Goal: Feedback & Contribution: Contribute content

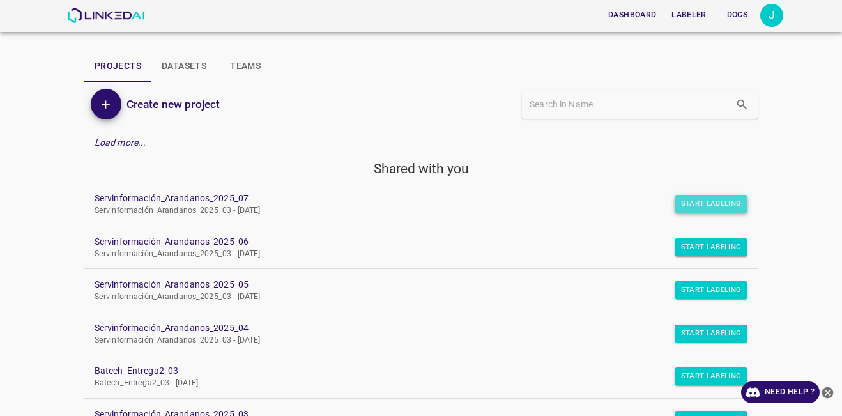
click at [711, 204] on button "Start Labeling" at bounding box center [711, 204] width 73 height 18
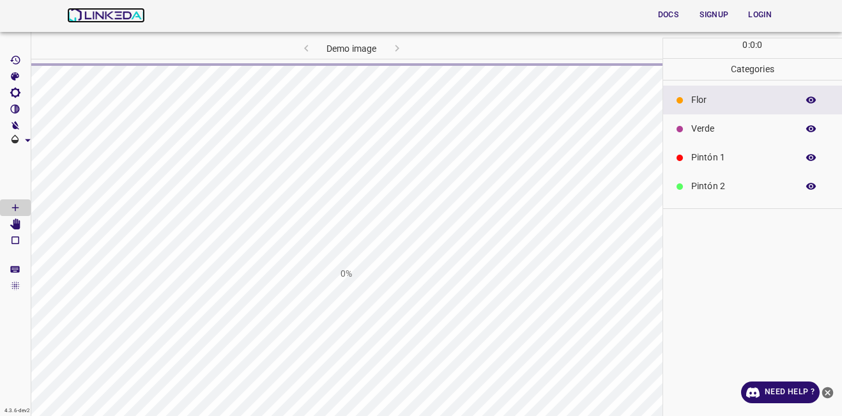
click at [91, 12] on img at bounding box center [105, 15] width 77 height 15
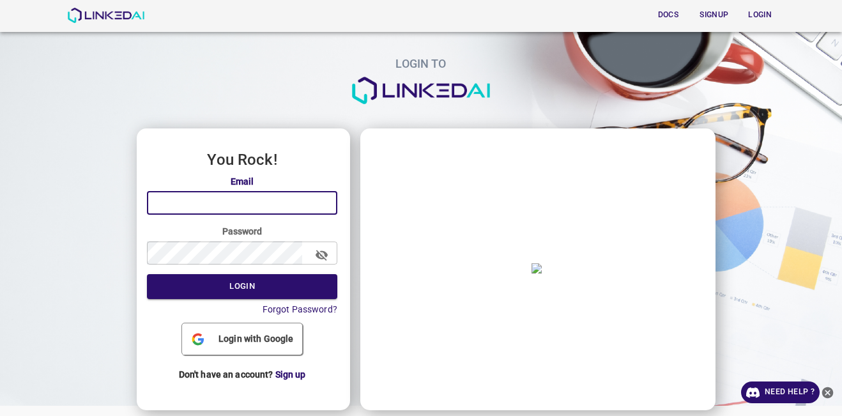
click at [242, 196] on input "email" at bounding box center [242, 203] width 190 height 24
type input "[EMAIL_ADDRESS][DOMAIN_NAME]"
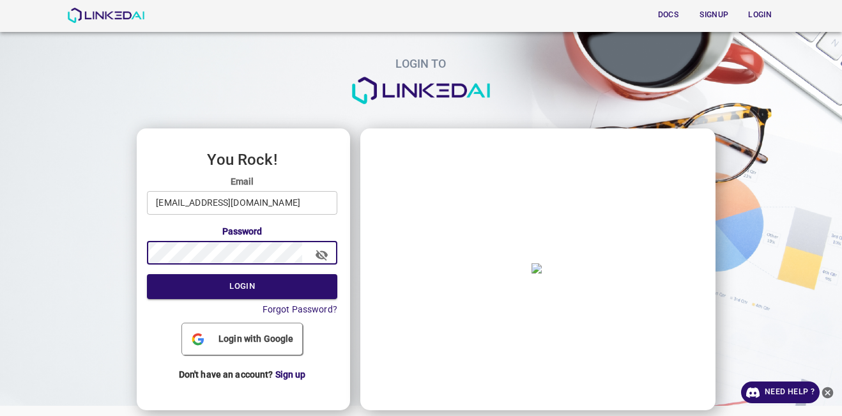
click at [147, 274] on button "Login" at bounding box center [242, 286] width 190 height 25
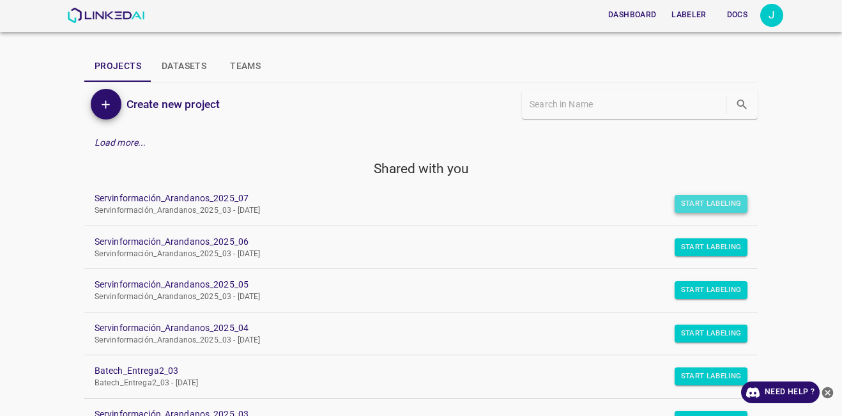
click at [686, 201] on button "Start Labeling" at bounding box center [711, 204] width 73 height 18
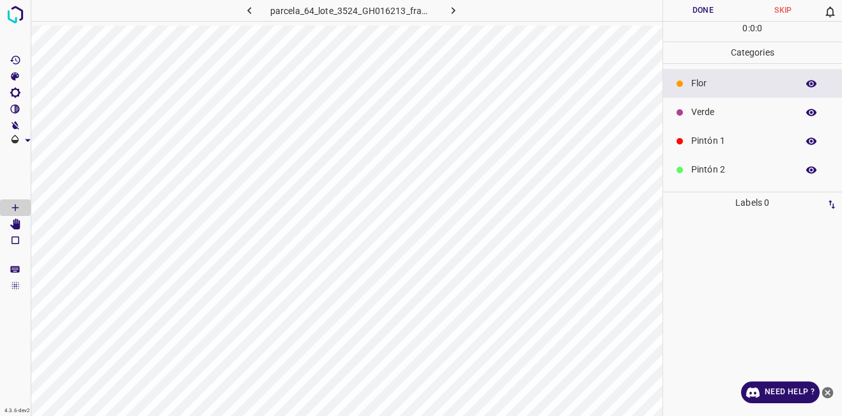
click at [716, 113] on p "Verde" at bounding box center [741, 111] width 100 height 13
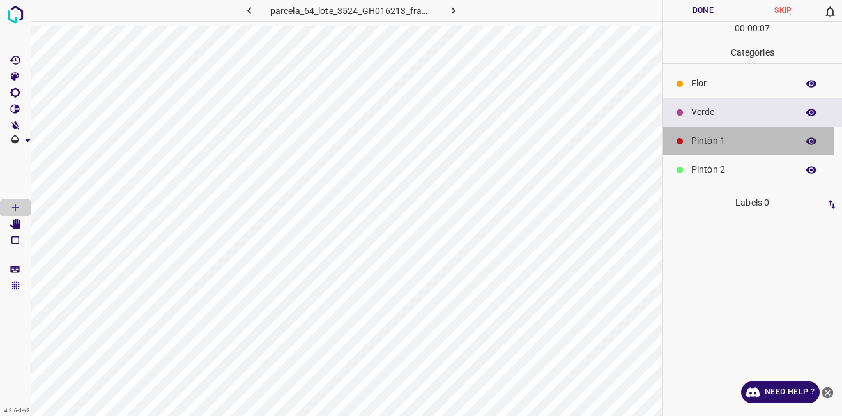
click at [700, 141] on p "Pintón 1" at bounding box center [741, 140] width 100 height 13
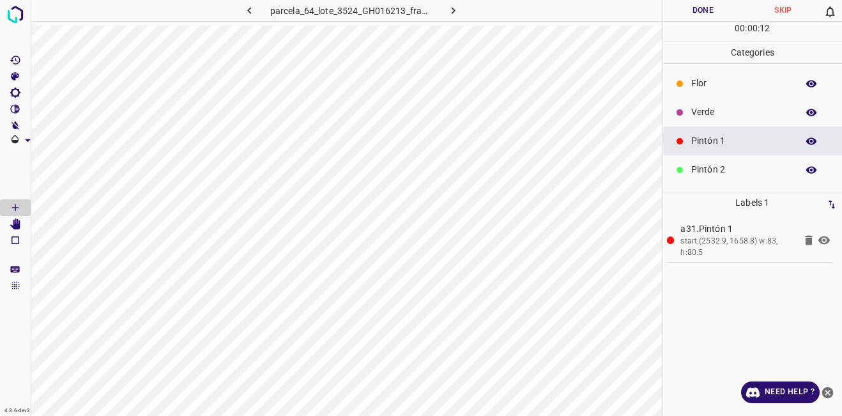
click at [725, 109] on p "Verde" at bounding box center [741, 111] width 100 height 13
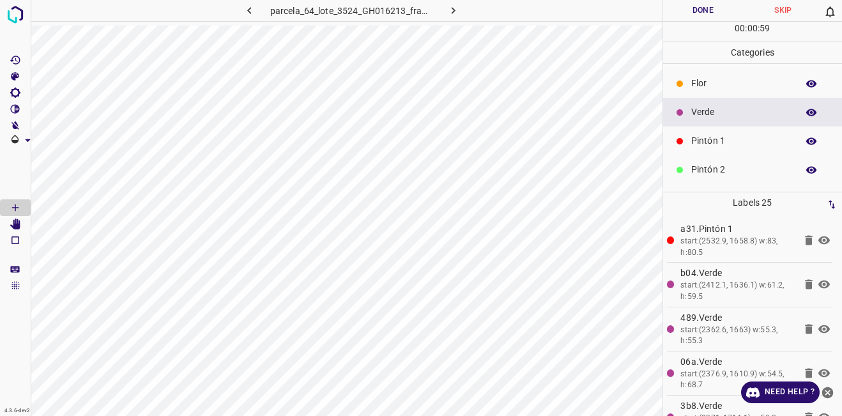
click at [721, 179] on div "Pintón 2" at bounding box center [753, 169] width 180 height 29
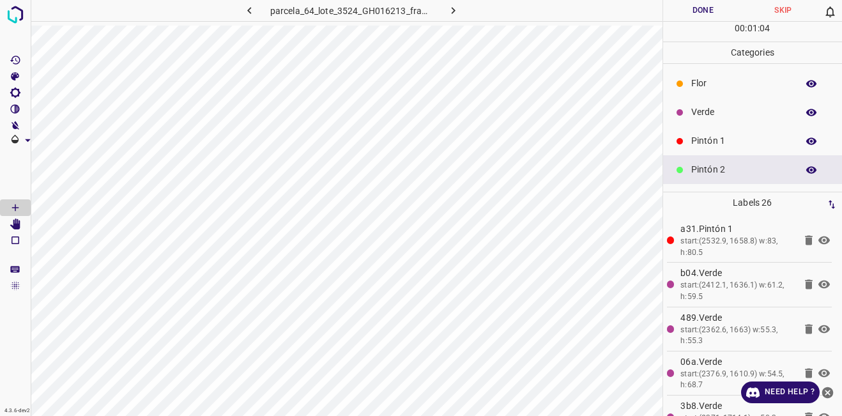
scroll to position [112, 0]
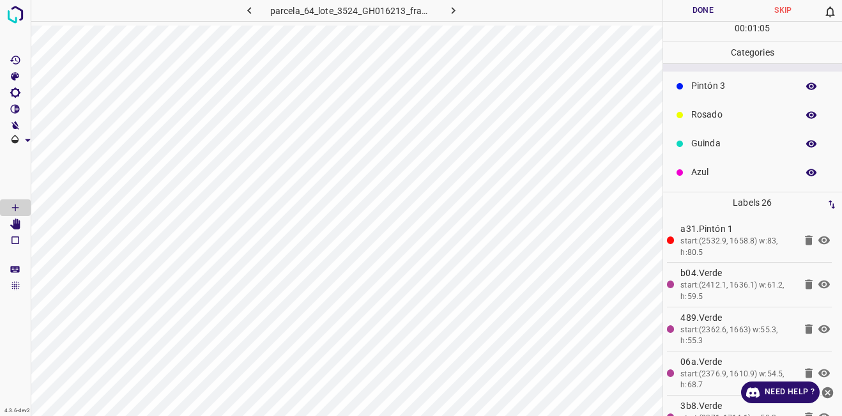
click at [702, 146] on p "Guinda" at bounding box center [741, 143] width 100 height 13
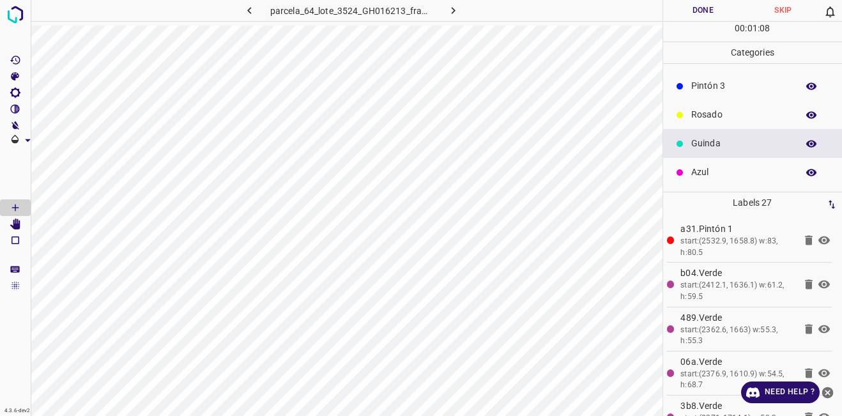
scroll to position [0, 0]
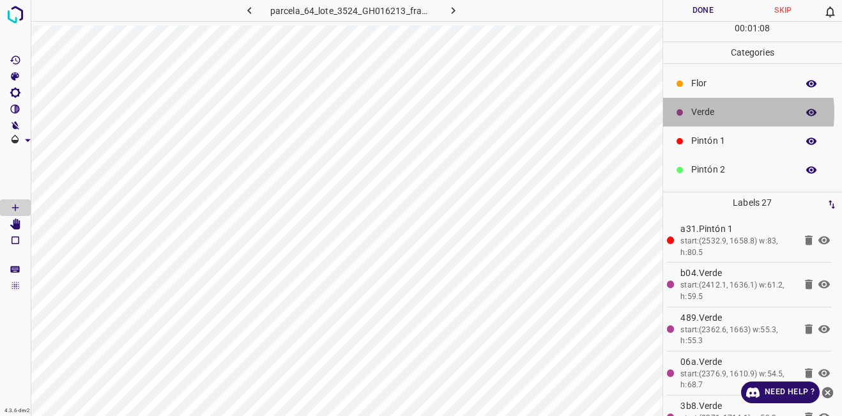
click at [708, 112] on p "Verde" at bounding box center [741, 111] width 100 height 13
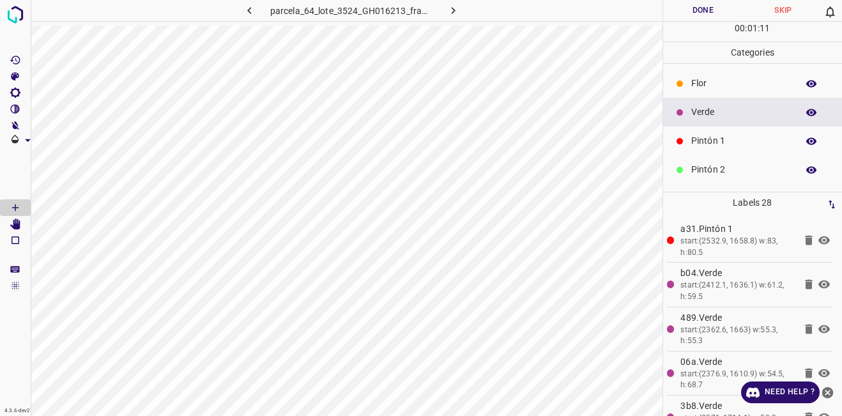
scroll to position [112, 0]
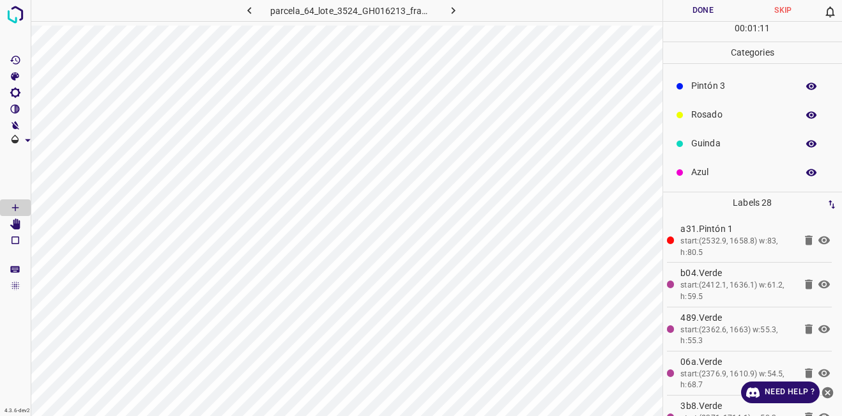
click at [711, 151] on div "Guinda" at bounding box center [753, 143] width 180 height 29
click at [701, 174] on p "Azul" at bounding box center [741, 172] width 100 height 13
click at [705, 139] on p "Guinda" at bounding box center [741, 143] width 100 height 13
click at [716, 109] on p "Verde" at bounding box center [741, 111] width 100 height 13
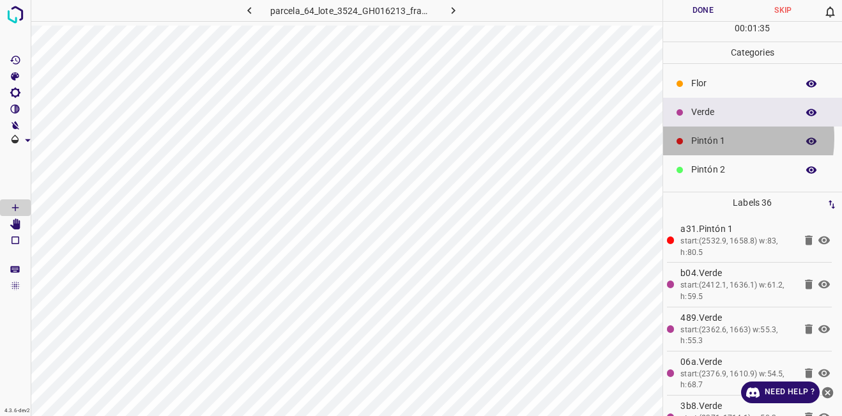
drag, startPoint x: 706, startPoint y: 138, endPoint x: 690, endPoint y: 152, distance: 21.3
click at [707, 138] on p "Pintón 1" at bounding box center [741, 140] width 100 height 13
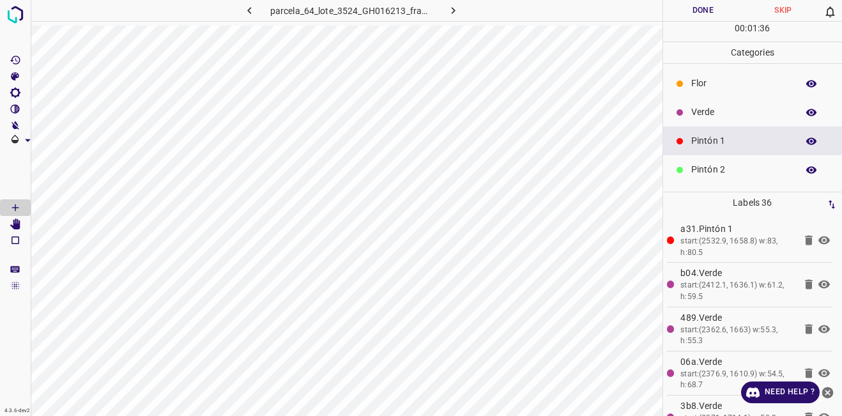
click at [698, 164] on p "Pintón 2" at bounding box center [741, 169] width 100 height 13
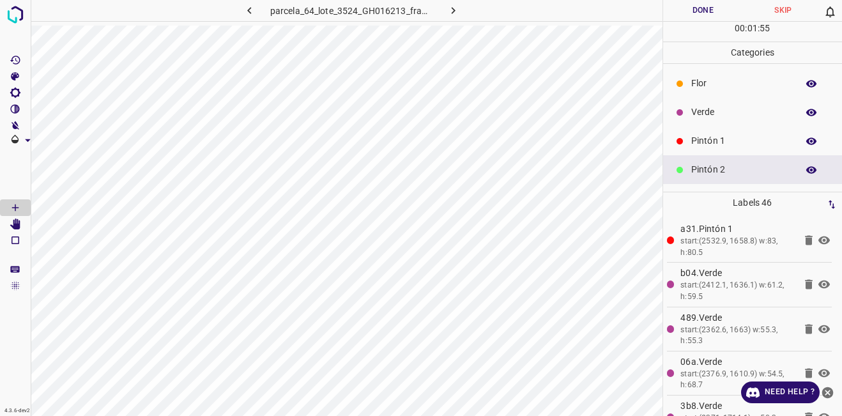
click at [725, 98] on div "Verde" at bounding box center [753, 112] width 180 height 29
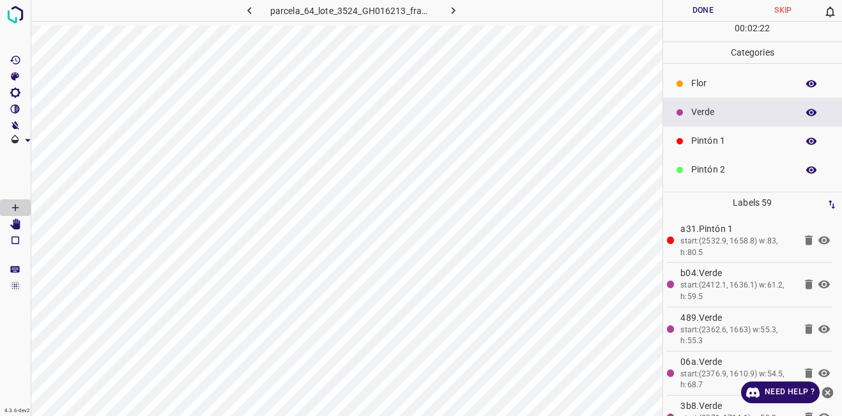
scroll to position [112, 0]
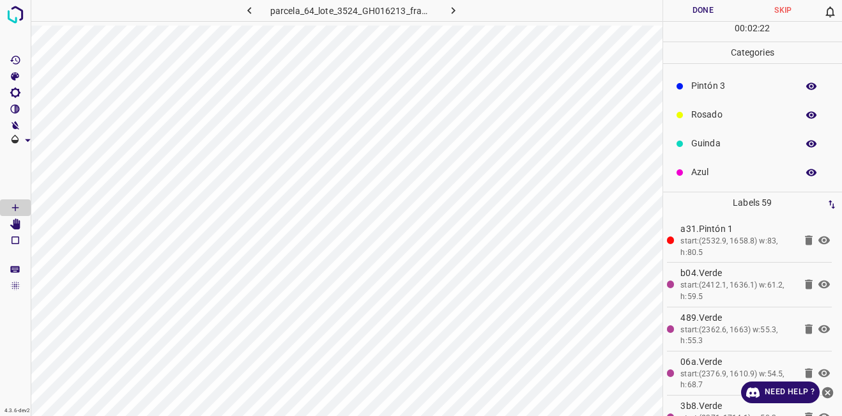
drag, startPoint x: 722, startPoint y: 169, endPoint x: 691, endPoint y: 171, distance: 30.8
click at [722, 169] on p "Azul" at bounding box center [741, 172] width 100 height 13
click at [714, 102] on div "Verde" at bounding box center [753, 112] width 180 height 29
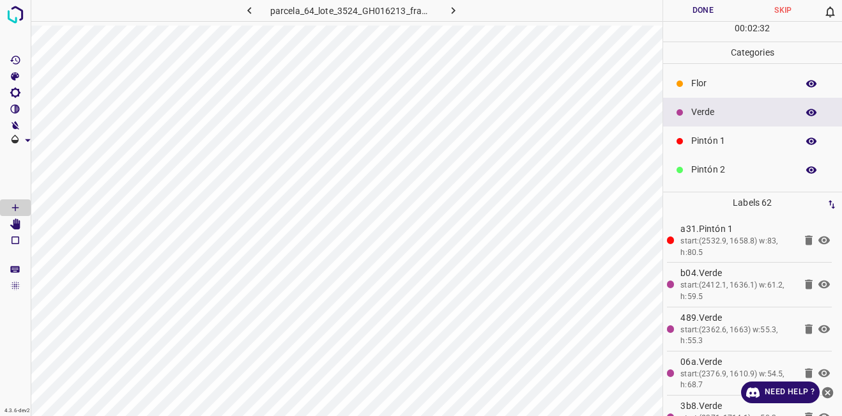
click at [743, 142] on p "Pintón 1" at bounding box center [741, 140] width 100 height 13
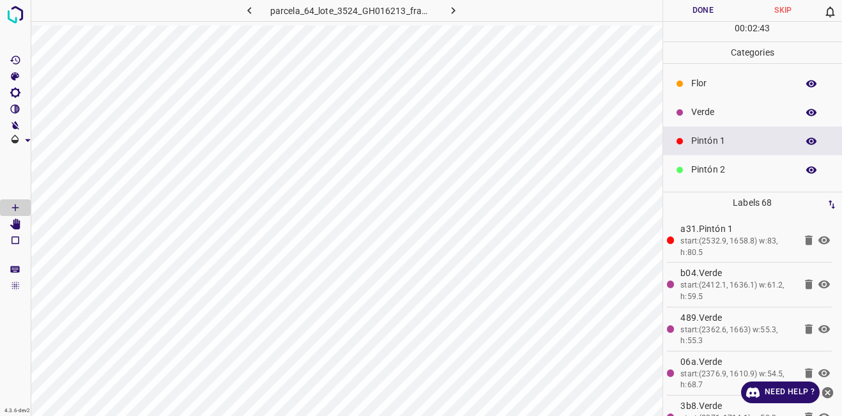
scroll to position [112, 0]
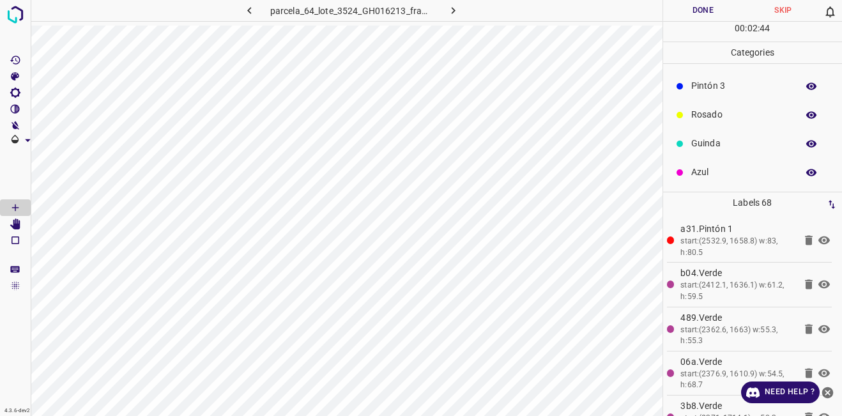
click at [716, 151] on div "Guinda" at bounding box center [753, 143] width 180 height 29
click at [778, 173] on p "Azul" at bounding box center [741, 172] width 100 height 13
click at [750, 106] on p "Verde" at bounding box center [741, 111] width 100 height 13
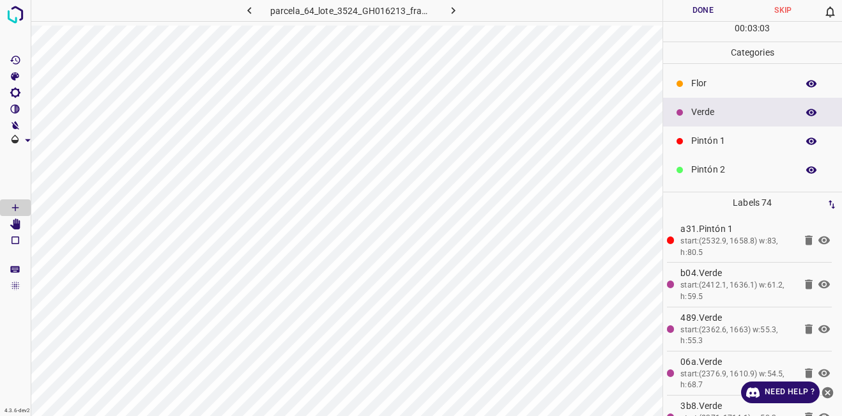
scroll to position [112, 0]
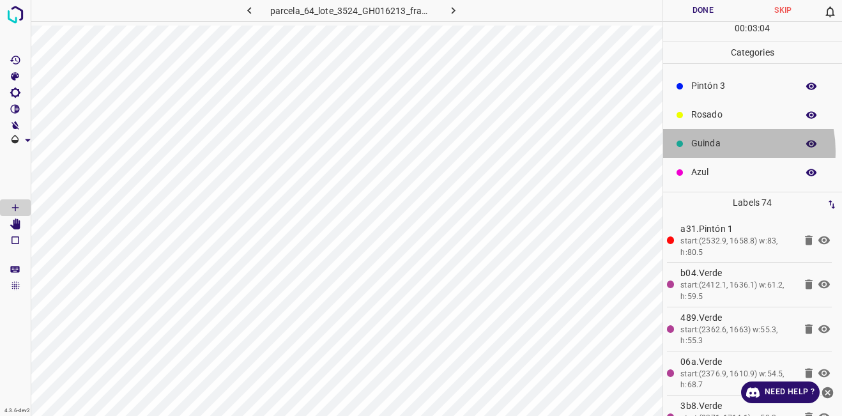
click at [715, 151] on div "Guinda" at bounding box center [753, 143] width 180 height 29
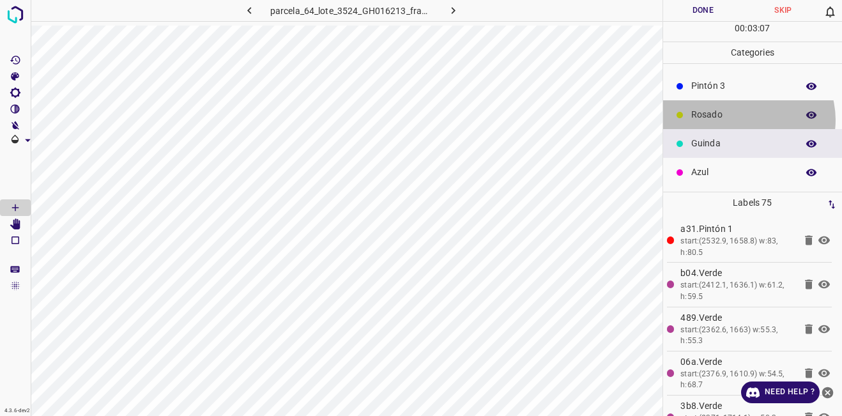
click at [747, 120] on p "Rosado" at bounding box center [741, 114] width 100 height 13
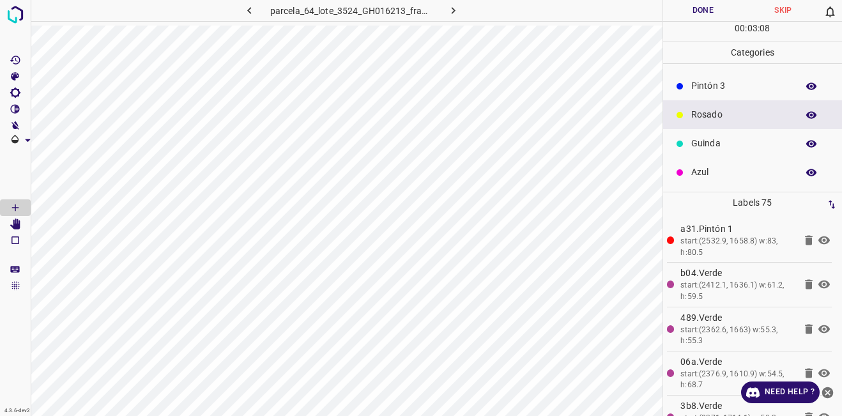
click at [735, 98] on div "Pintón 3" at bounding box center [753, 86] width 180 height 29
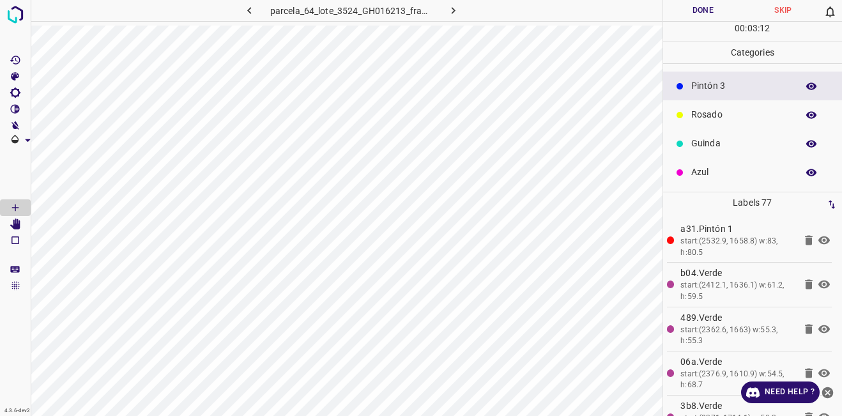
click at [743, 149] on p "Guinda" at bounding box center [741, 143] width 100 height 13
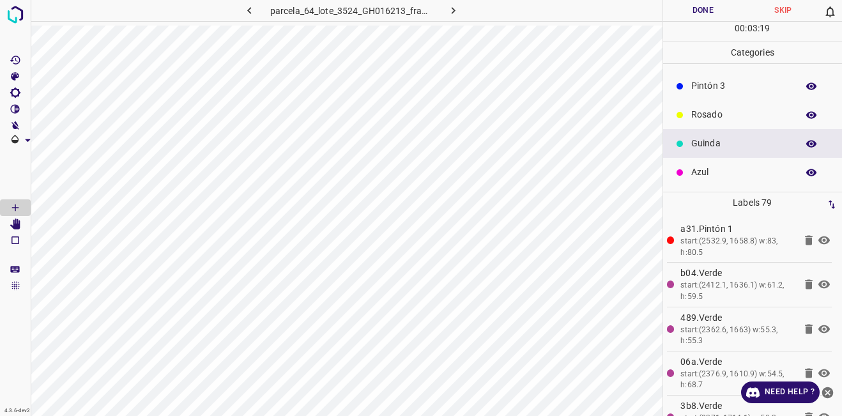
scroll to position [0, 0]
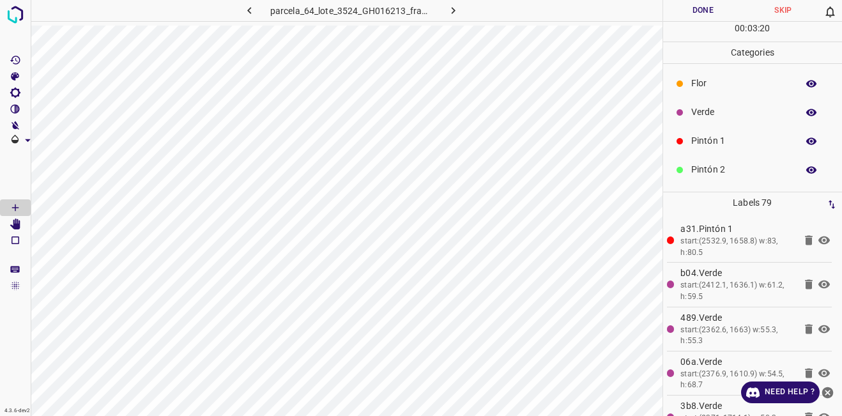
click at [716, 109] on p "Verde" at bounding box center [741, 111] width 100 height 13
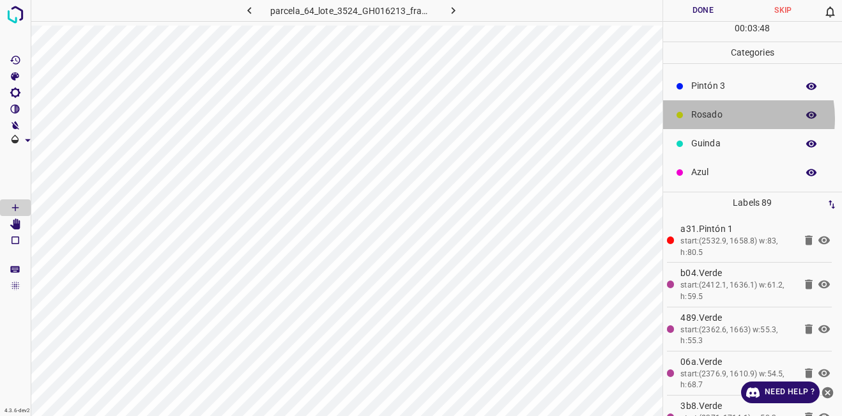
click at [723, 118] on p "Rosado" at bounding box center [741, 114] width 100 height 13
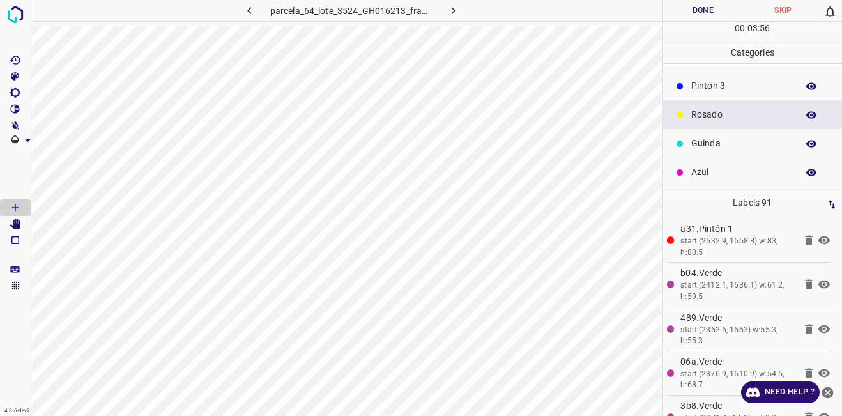
scroll to position [0, 0]
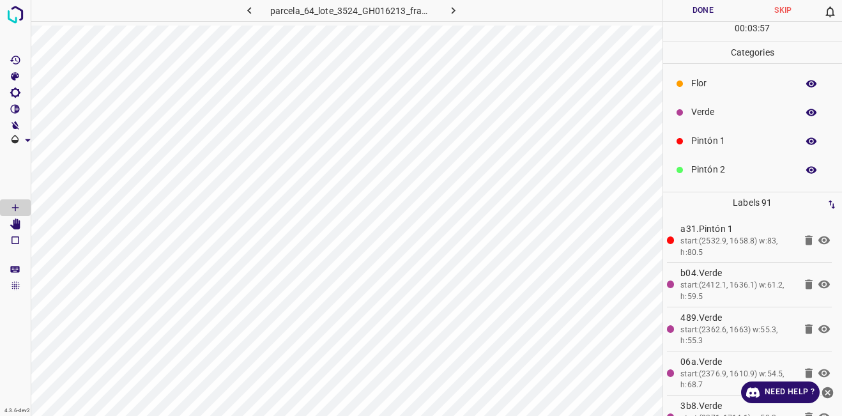
click at [709, 84] on p "Flor" at bounding box center [741, 83] width 100 height 13
click at [705, 114] on p "Verde" at bounding box center [741, 111] width 100 height 13
click at [716, 170] on p "Azul" at bounding box center [741, 172] width 100 height 13
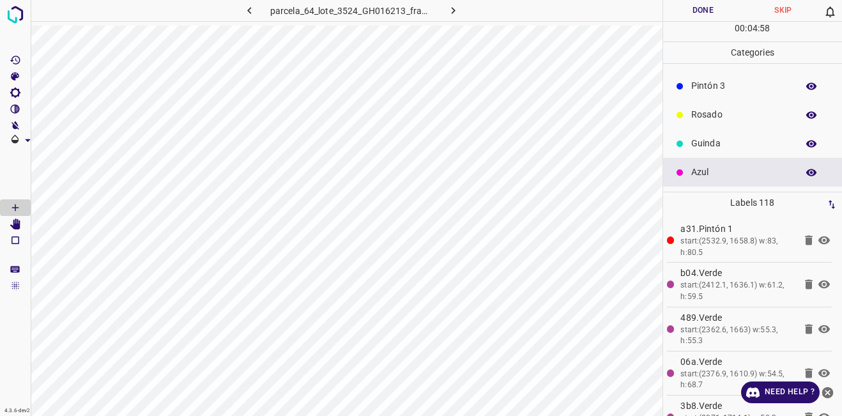
scroll to position [0, 0]
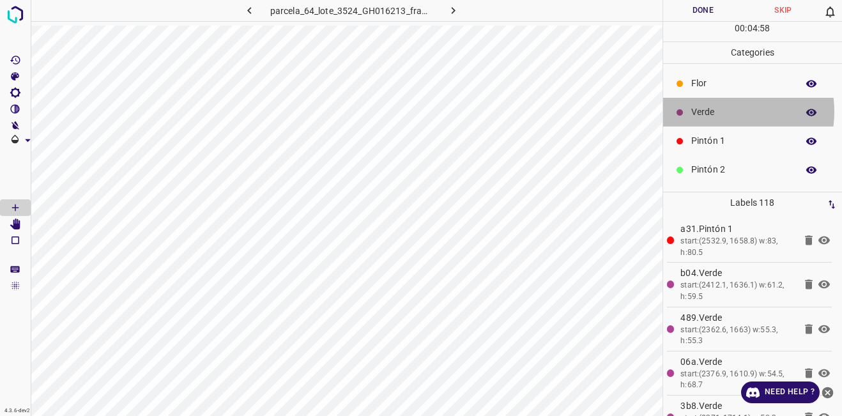
click at [714, 111] on p "Verde" at bounding box center [741, 111] width 100 height 13
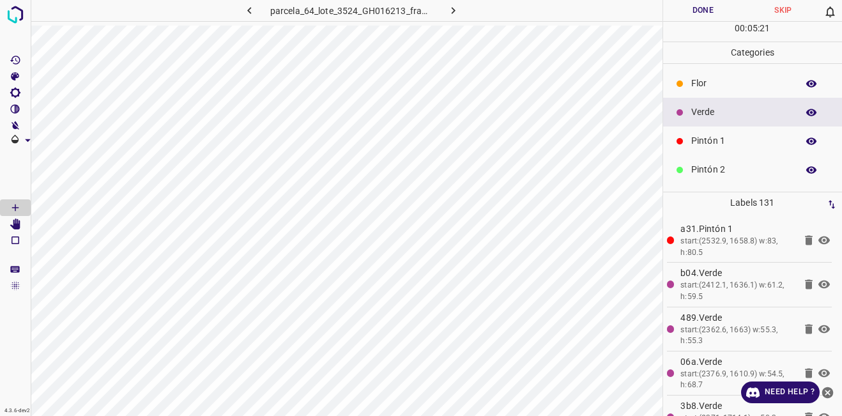
scroll to position [112, 0]
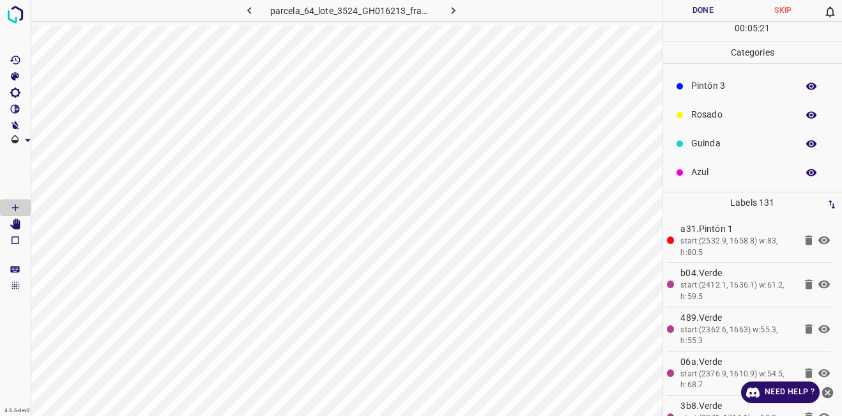
click at [736, 169] on p "Azul" at bounding box center [741, 172] width 100 height 13
click at [732, 142] on p "Guinda" at bounding box center [741, 143] width 100 height 13
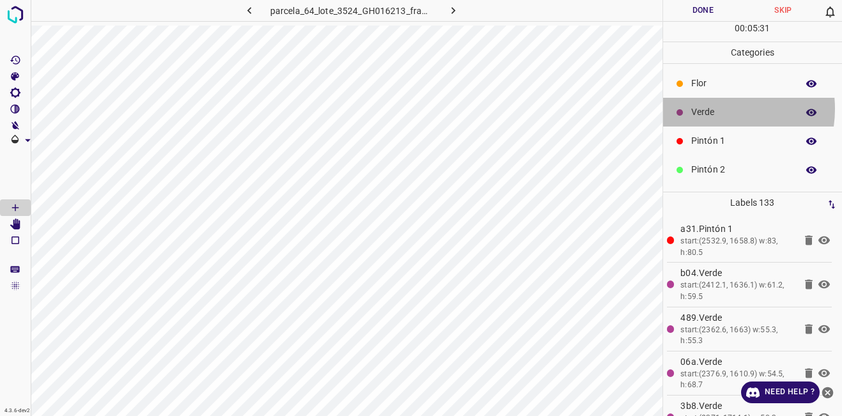
click at [711, 109] on p "Verde" at bounding box center [741, 111] width 100 height 13
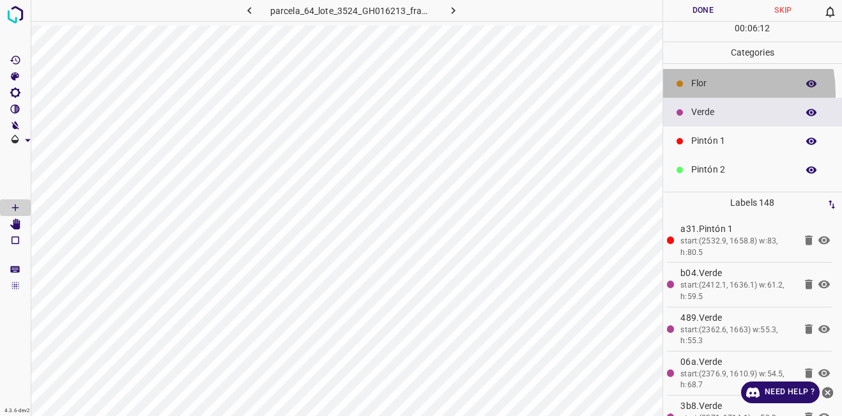
click at [694, 93] on div "Flor" at bounding box center [753, 83] width 180 height 29
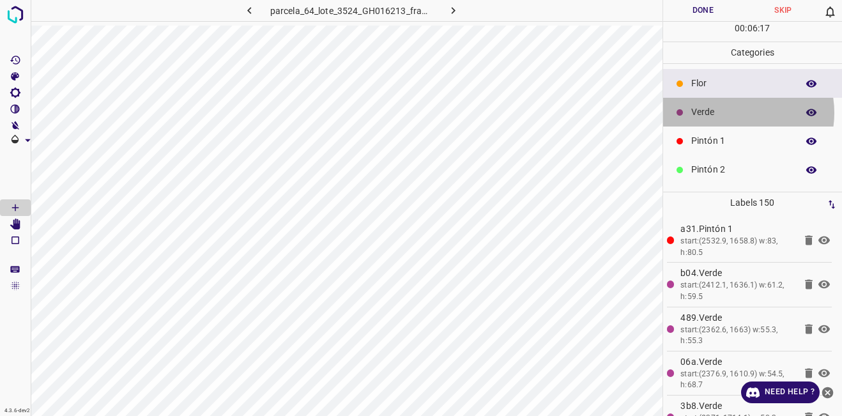
click at [732, 112] on p "Verde" at bounding box center [741, 111] width 100 height 13
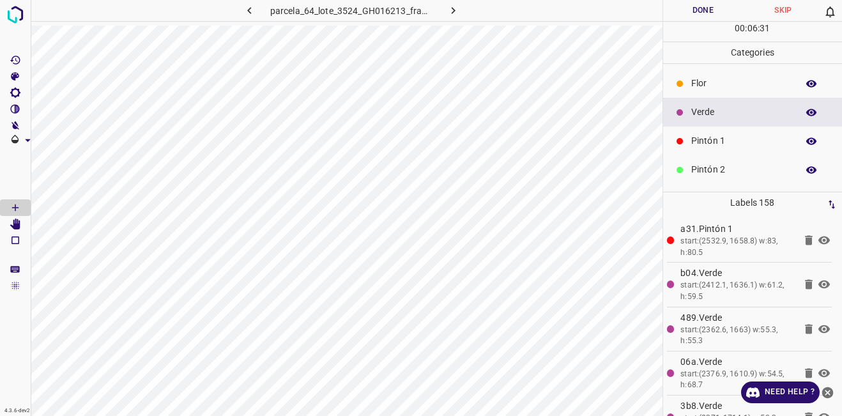
scroll to position [112, 0]
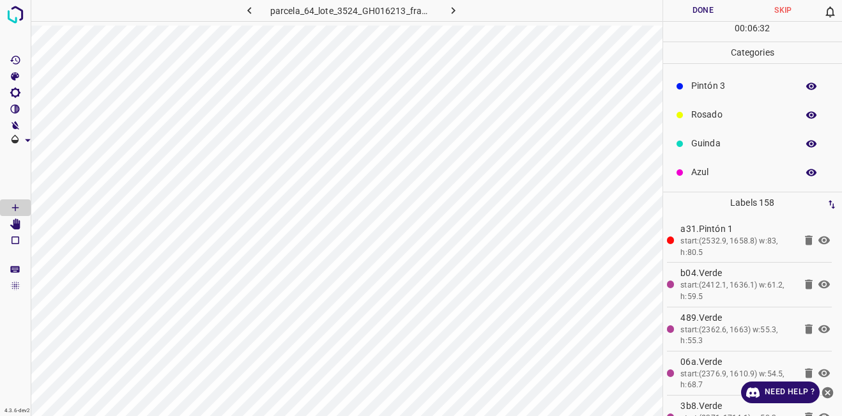
click at [727, 144] on p "Guinda" at bounding box center [741, 143] width 100 height 13
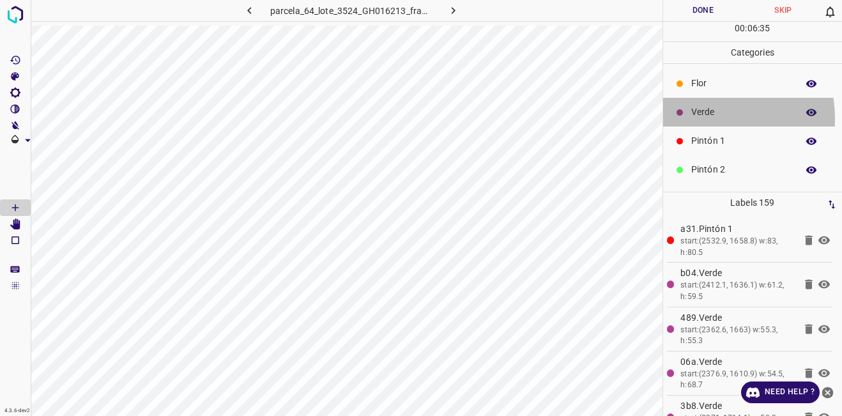
click at [707, 118] on p "Verde" at bounding box center [741, 111] width 100 height 13
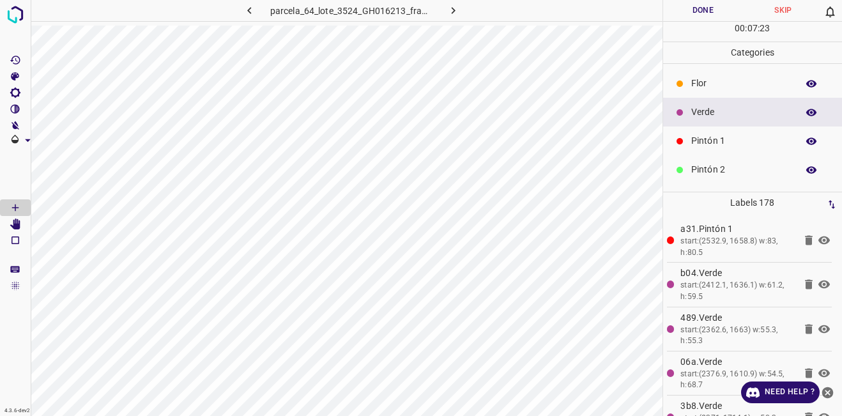
scroll to position [112, 0]
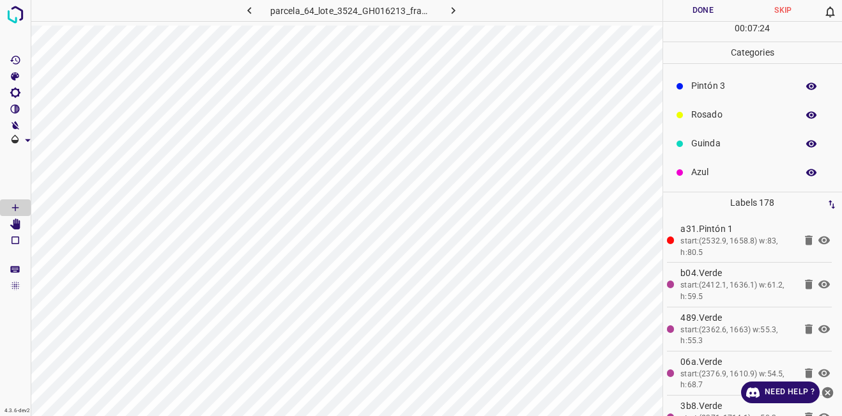
click at [711, 167] on div "Azul" at bounding box center [753, 172] width 180 height 29
click at [735, 93] on div "Flor" at bounding box center [753, 83] width 180 height 29
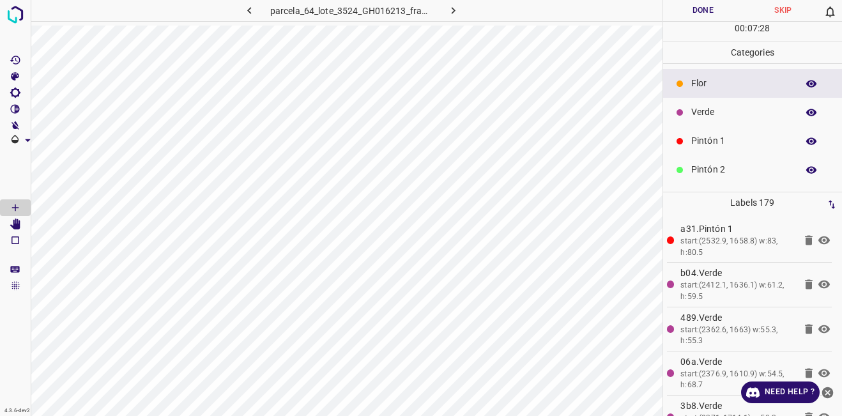
click at [732, 111] on p "Verde" at bounding box center [741, 111] width 100 height 13
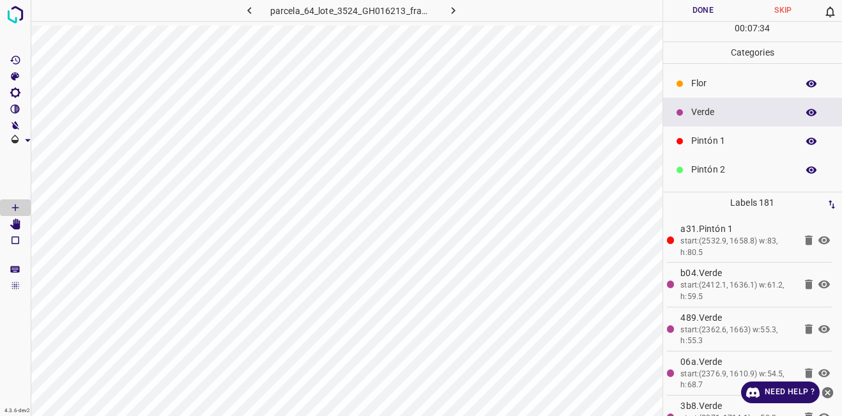
scroll to position [112, 0]
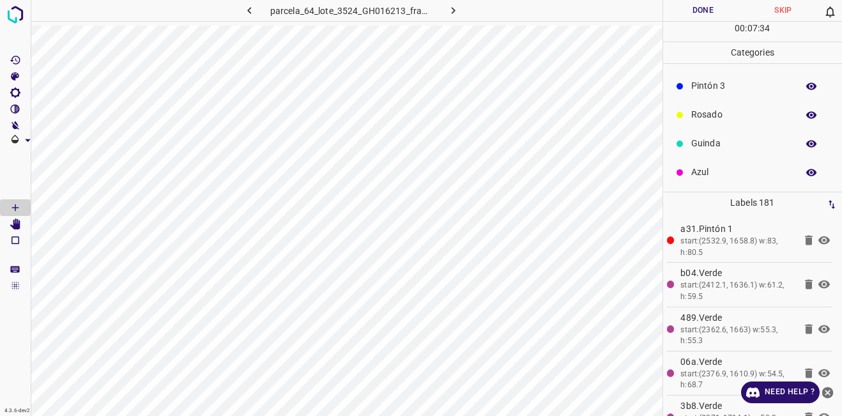
click at [713, 167] on p "Azul" at bounding box center [741, 172] width 100 height 13
click at [707, 114] on p "Verde" at bounding box center [741, 111] width 100 height 13
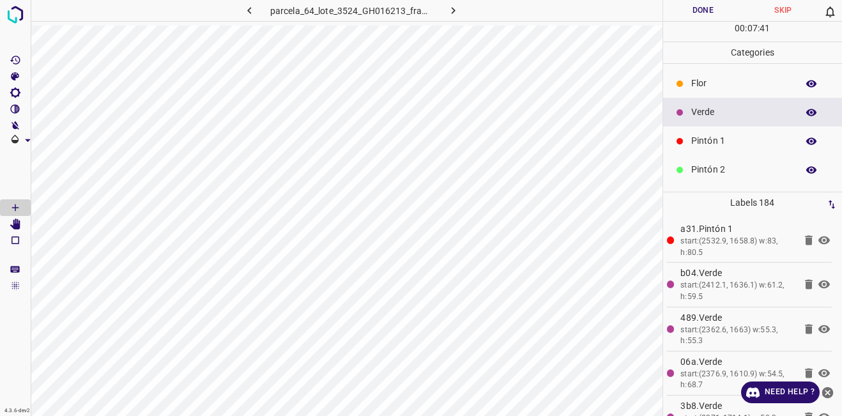
scroll to position [112, 0]
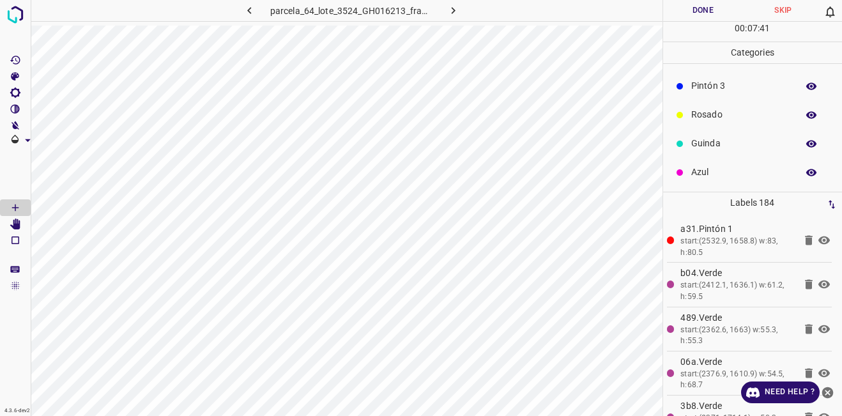
click at [718, 167] on p "Azul" at bounding box center [741, 172] width 100 height 13
click at [728, 109] on p "Verde" at bounding box center [741, 111] width 100 height 13
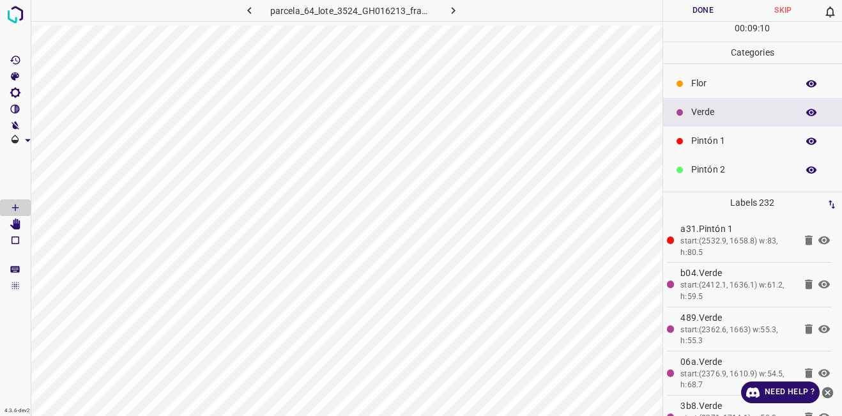
scroll to position [112, 0]
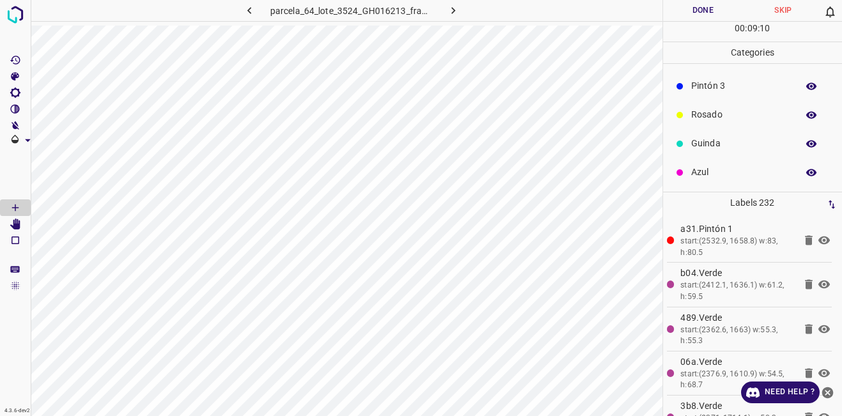
click at [716, 111] on p "Rosado" at bounding box center [741, 114] width 100 height 13
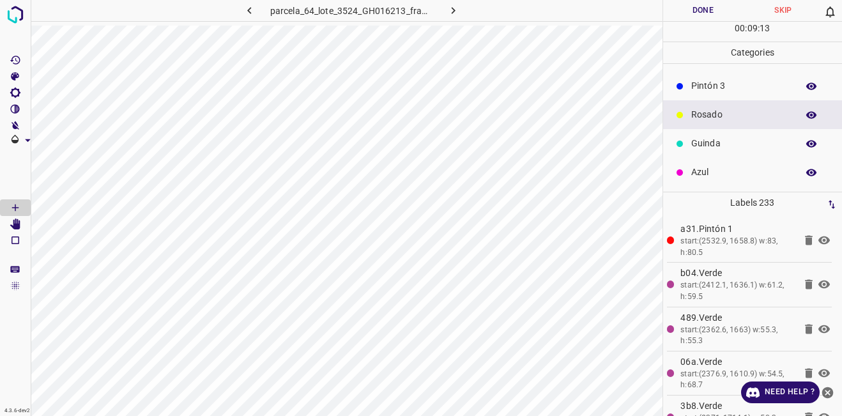
click at [711, 181] on div "Azul" at bounding box center [753, 172] width 180 height 29
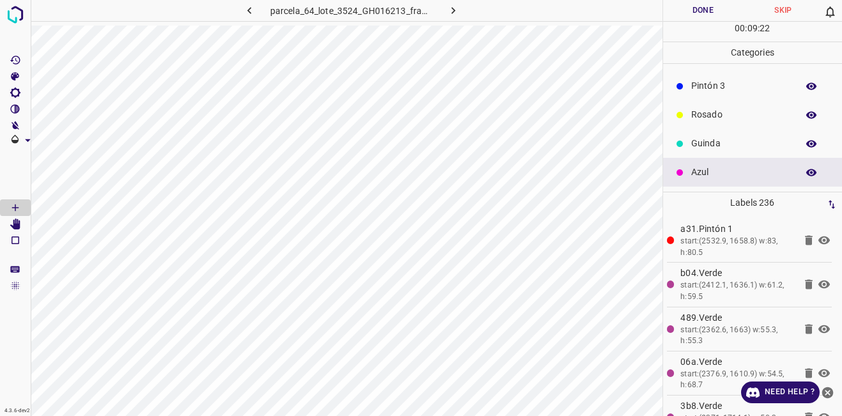
scroll to position [0, 0]
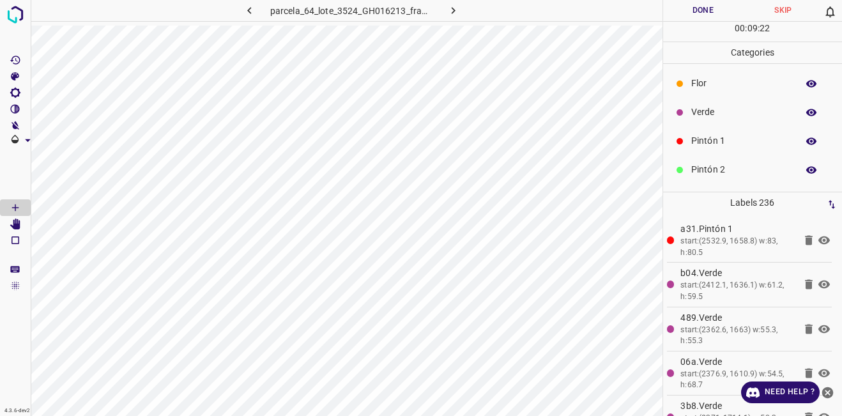
click at [702, 114] on p "Verde" at bounding box center [741, 111] width 100 height 13
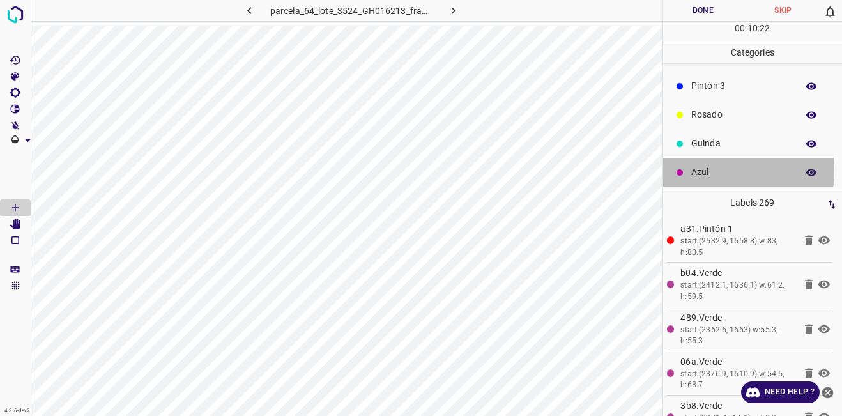
click at [698, 170] on p "Azul" at bounding box center [741, 172] width 100 height 13
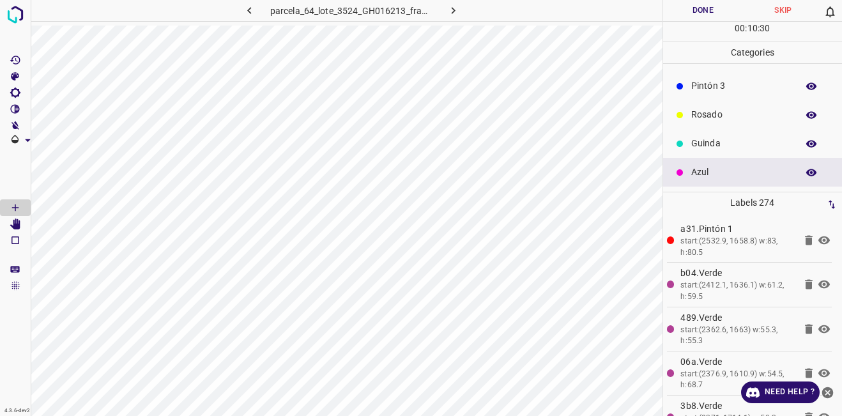
scroll to position [0, 0]
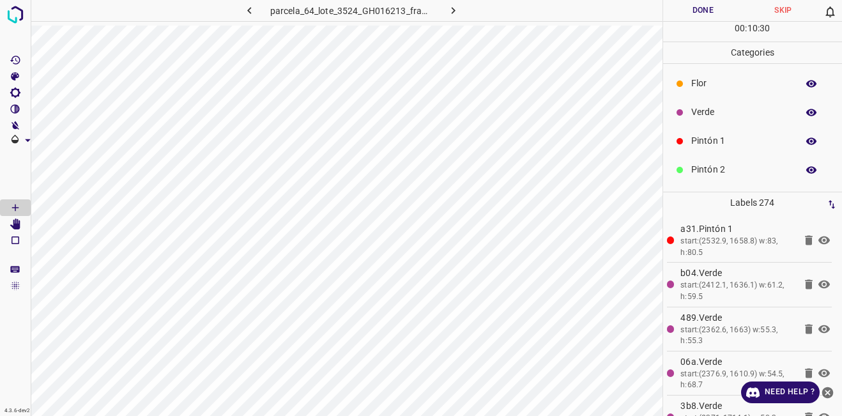
click at [711, 114] on p "Verde" at bounding box center [741, 111] width 100 height 13
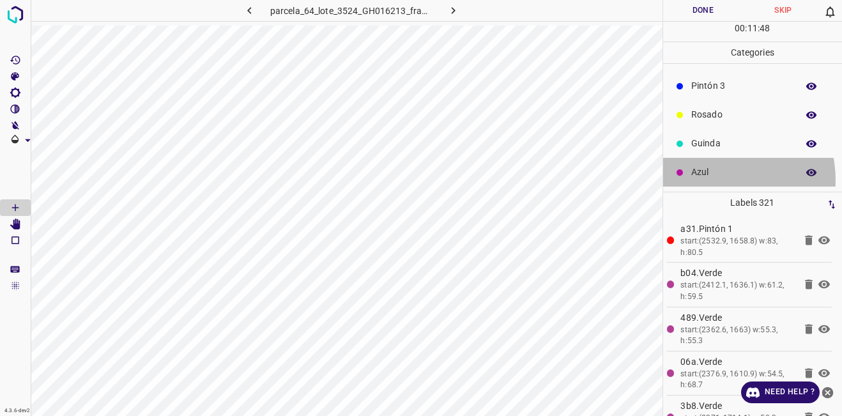
click at [718, 180] on div "Azul" at bounding box center [753, 172] width 180 height 29
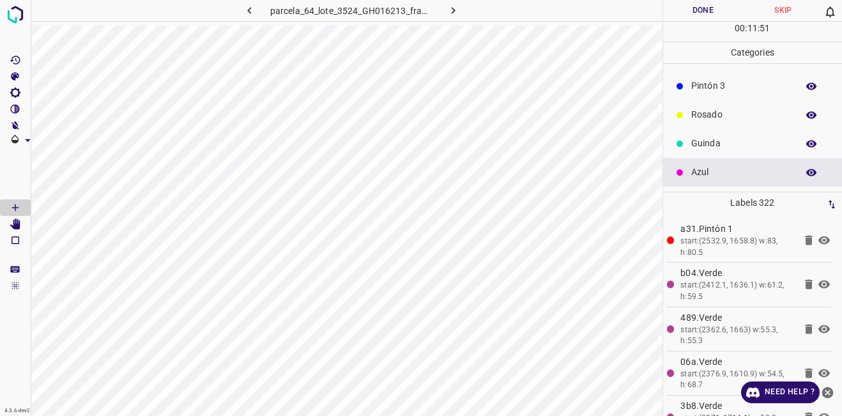
scroll to position [0, 0]
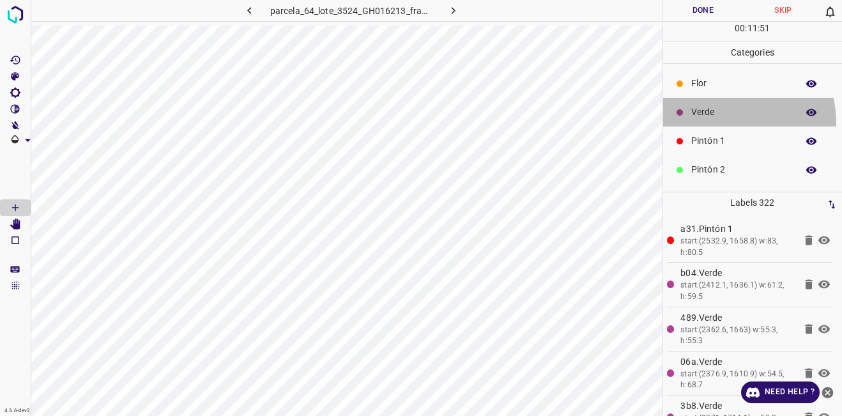
click at [735, 121] on div "Verde" at bounding box center [753, 112] width 180 height 29
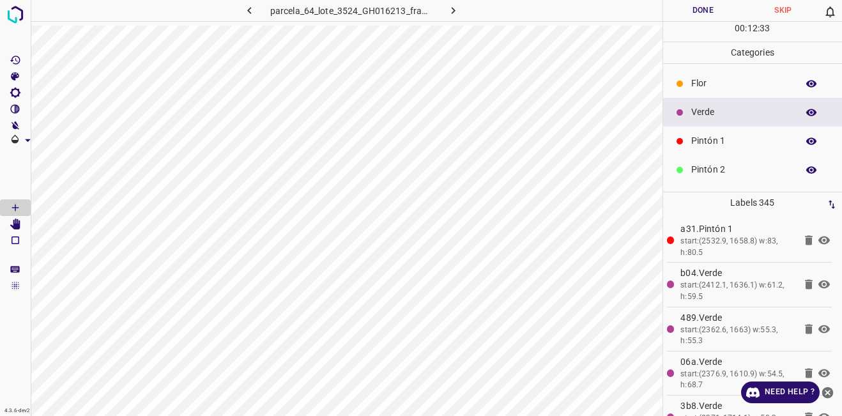
scroll to position [112, 0]
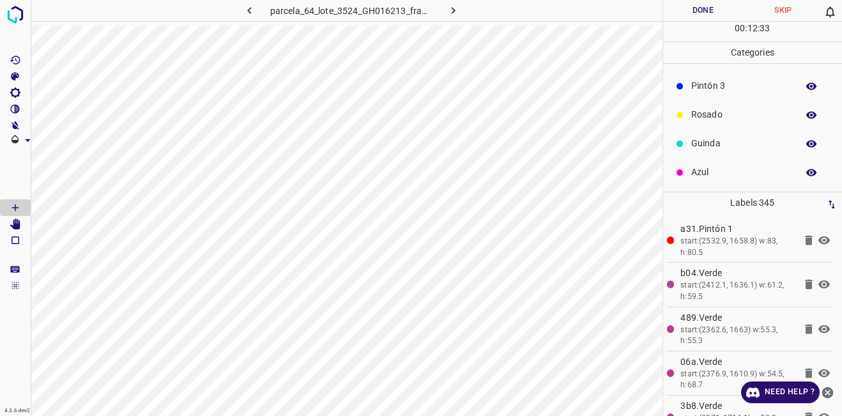
click at [721, 174] on p "Azul" at bounding box center [741, 172] width 100 height 13
click at [727, 116] on p "Verde" at bounding box center [741, 111] width 100 height 13
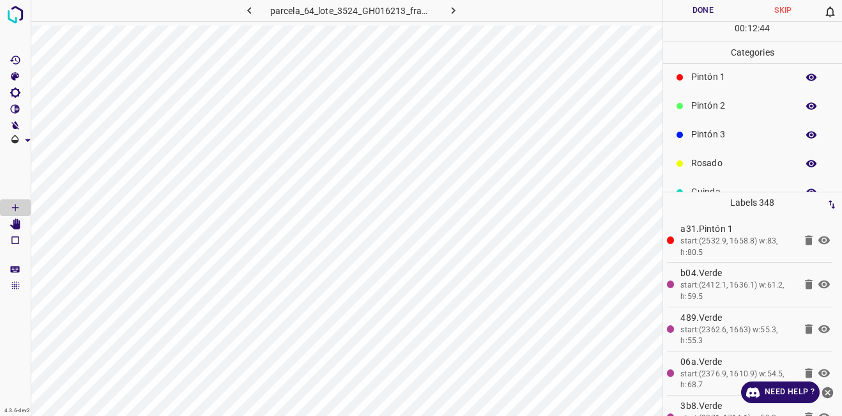
scroll to position [112, 0]
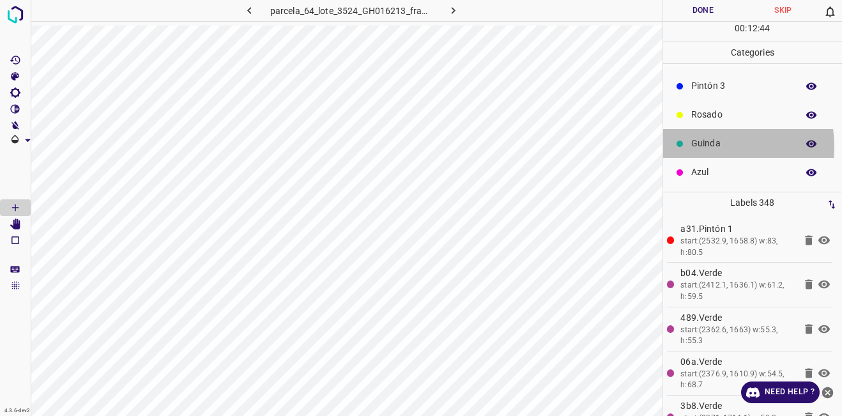
click at [705, 146] on p "Guinda" at bounding box center [741, 143] width 100 height 13
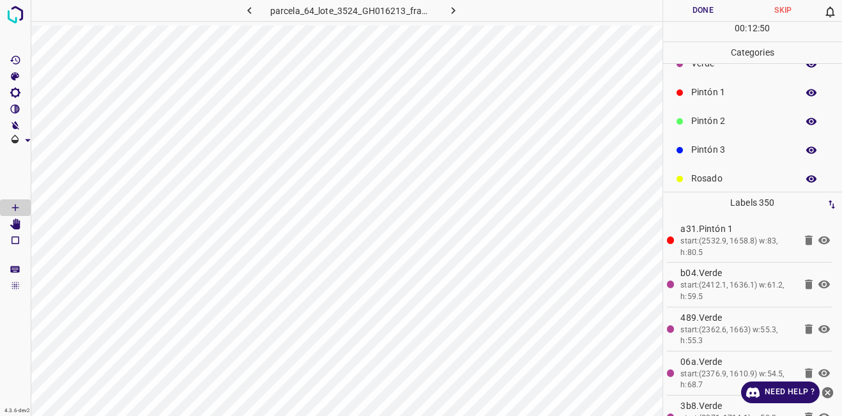
scroll to position [0, 0]
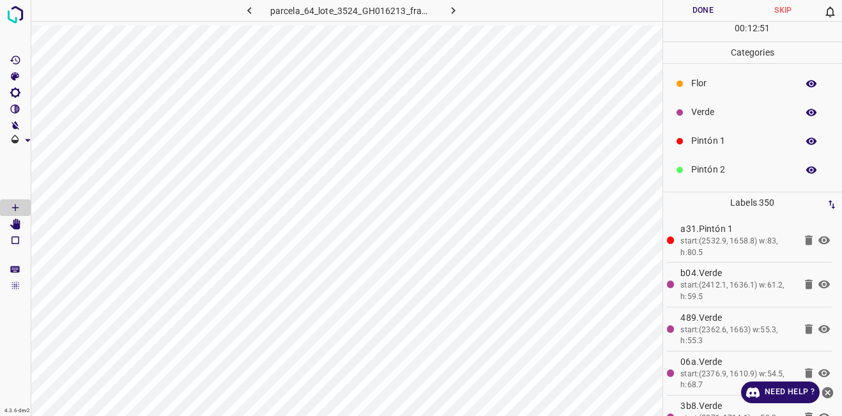
click at [725, 114] on p "Verde" at bounding box center [741, 111] width 100 height 13
click at [700, 113] on p "Rosado" at bounding box center [741, 114] width 100 height 13
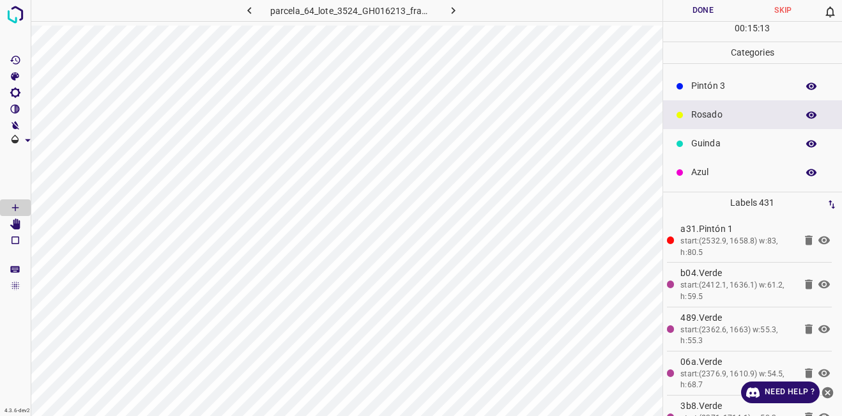
click at [707, 168] on p "Azul" at bounding box center [741, 172] width 100 height 13
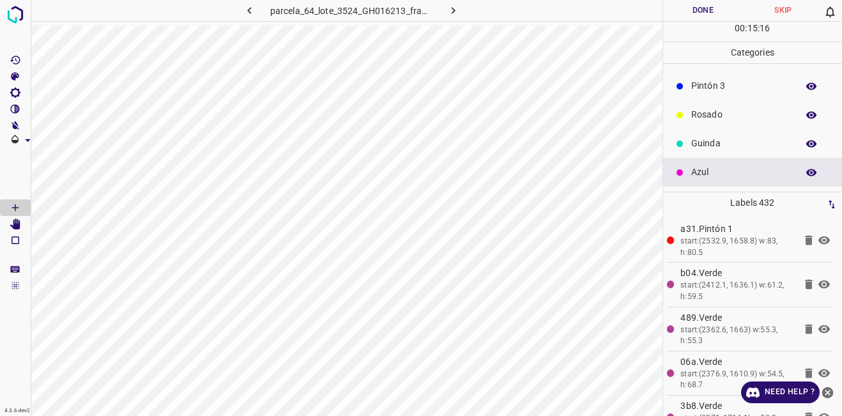
scroll to position [0, 0]
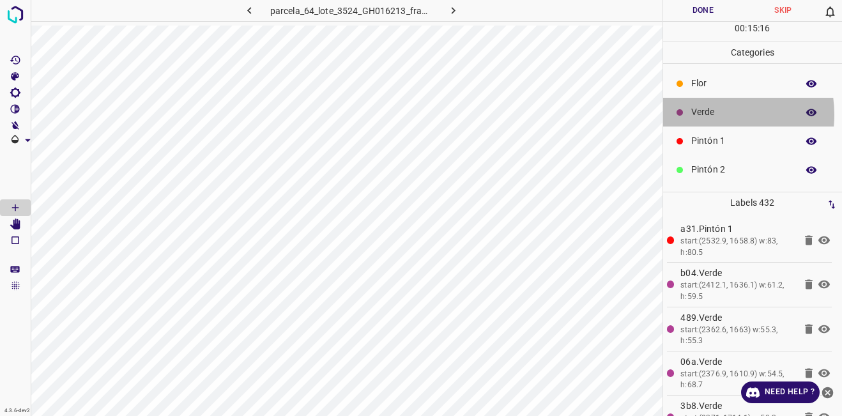
click at [704, 114] on p "Verde" at bounding box center [741, 111] width 100 height 13
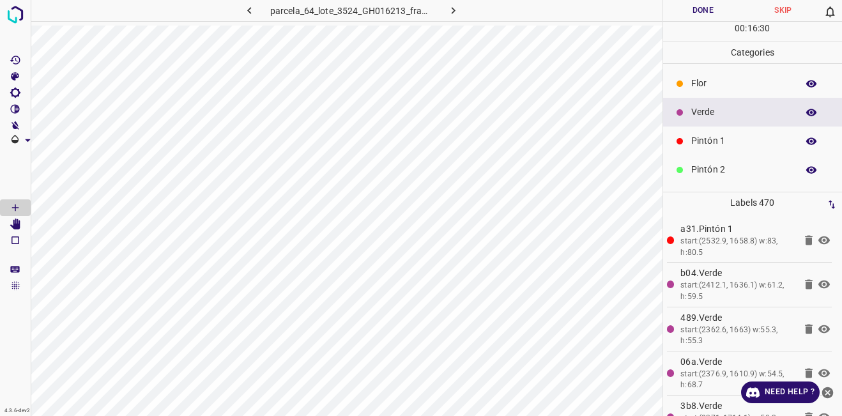
click at [704, 91] on div "Flor" at bounding box center [753, 83] width 180 height 29
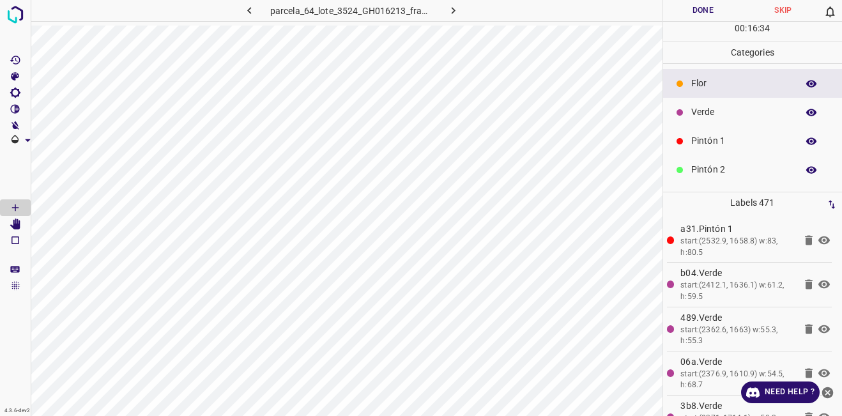
click at [719, 116] on p "Verde" at bounding box center [741, 111] width 100 height 13
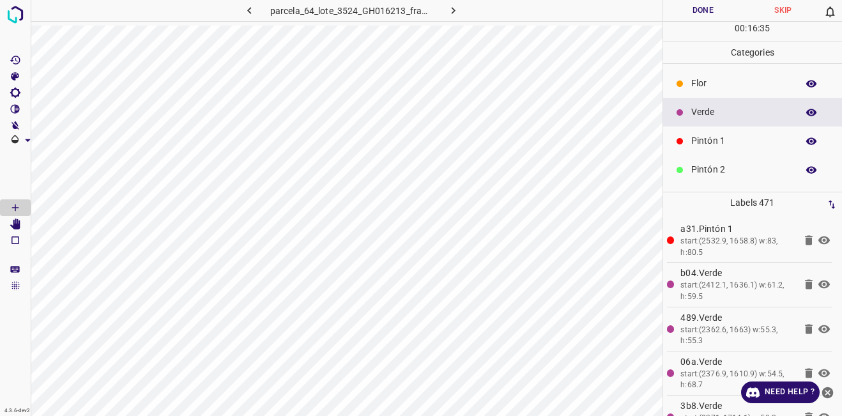
click at [464, 23] on div "parcela_64_lote_3524_GH016213_frame_00236_228328.jpg" at bounding box center [347, 13] width 632 height 26
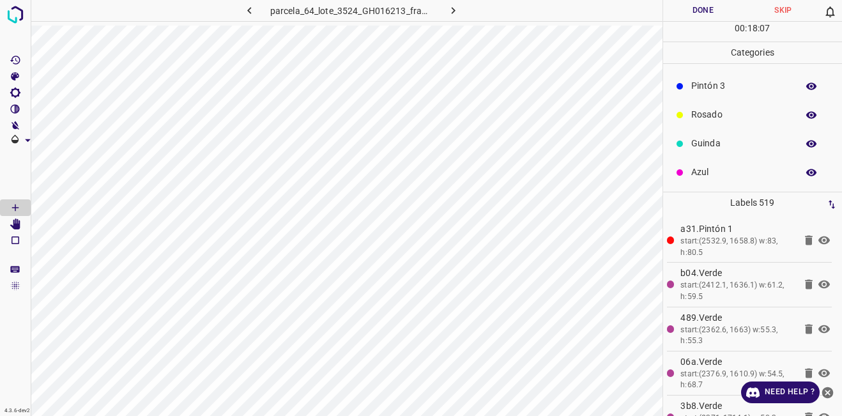
click at [710, 180] on div "Azul" at bounding box center [753, 172] width 180 height 29
click at [704, 121] on div "Verde" at bounding box center [753, 112] width 180 height 29
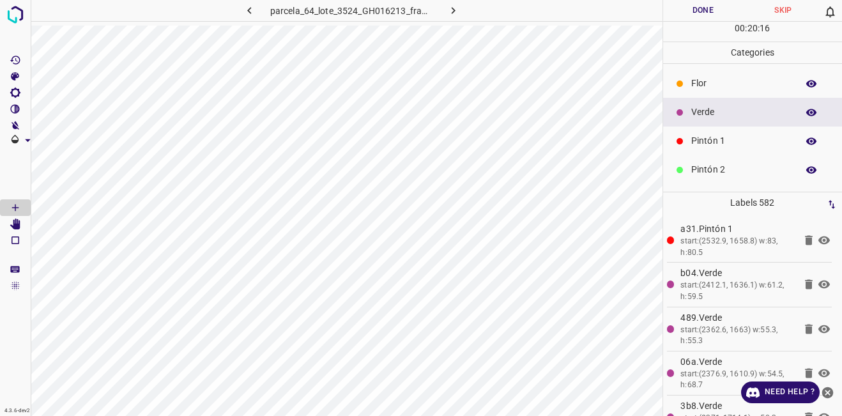
click at [736, 91] on div "Flor" at bounding box center [753, 83] width 180 height 29
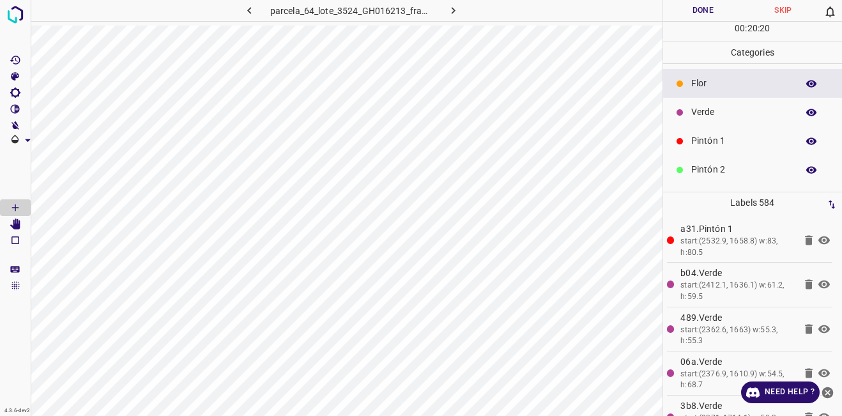
click at [688, 107] on div "Verde" at bounding box center [753, 112] width 180 height 29
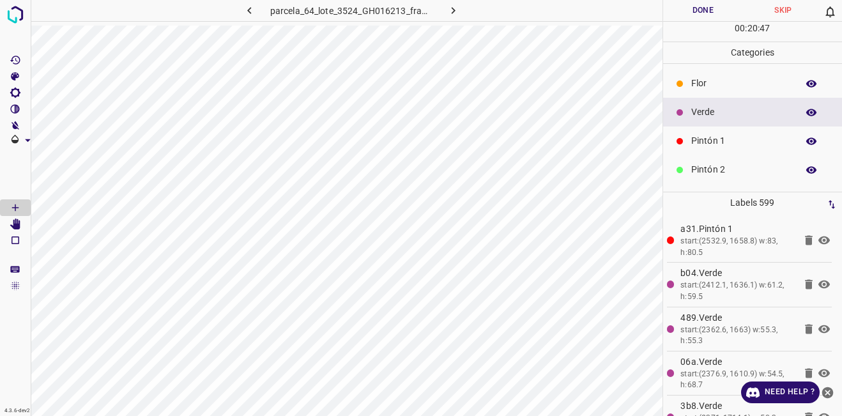
scroll to position [112, 0]
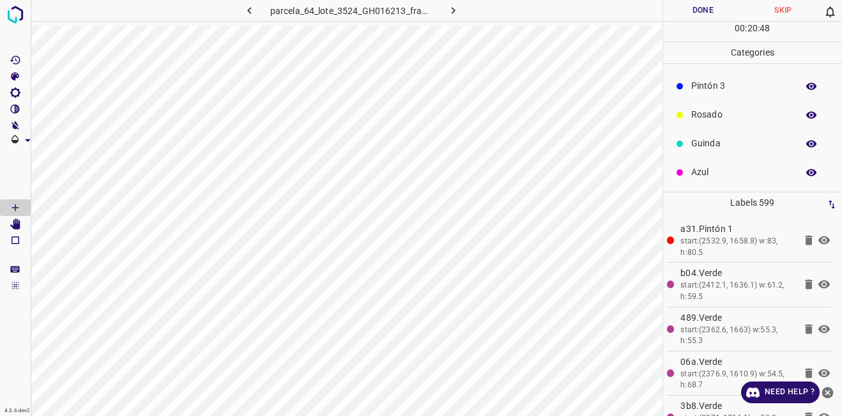
click at [718, 179] on p "Azul" at bounding box center [741, 172] width 100 height 13
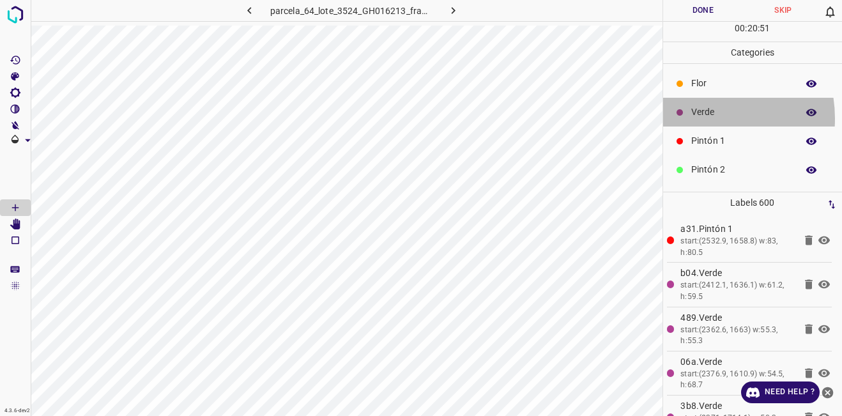
click at [695, 118] on p "Verde" at bounding box center [741, 111] width 100 height 13
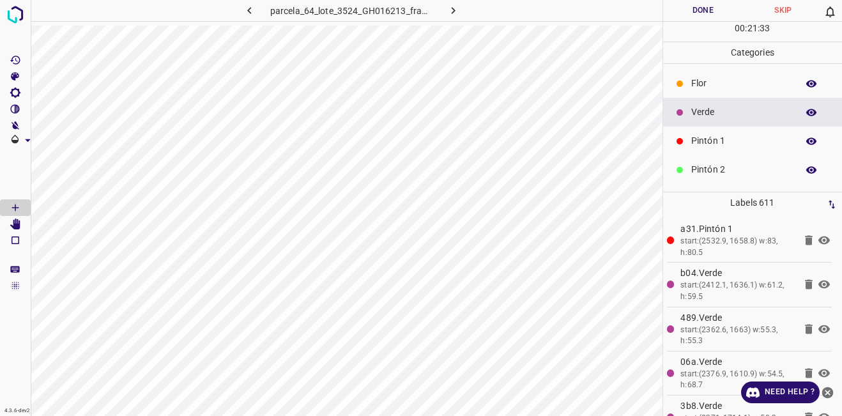
scroll to position [112, 0]
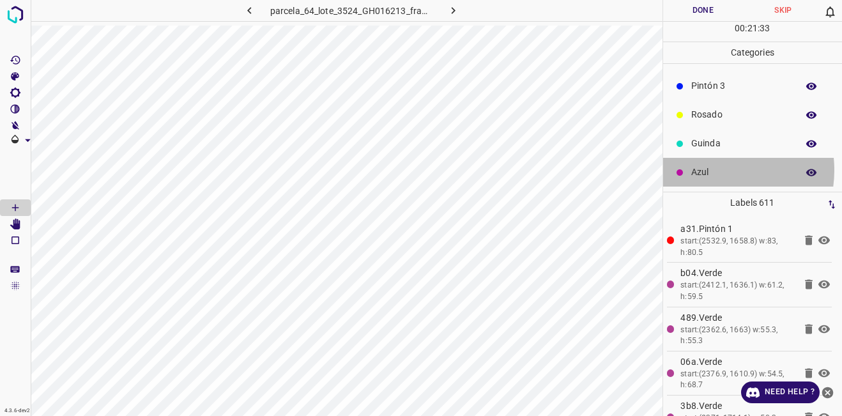
click at [711, 170] on p "Azul" at bounding box center [741, 172] width 100 height 13
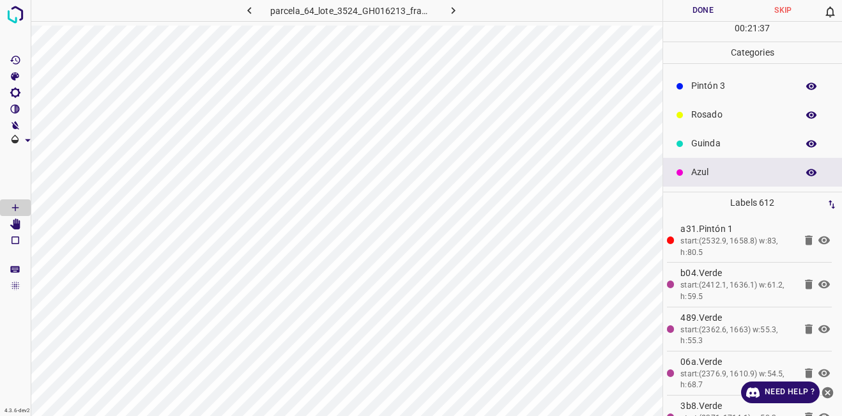
scroll to position [0, 0]
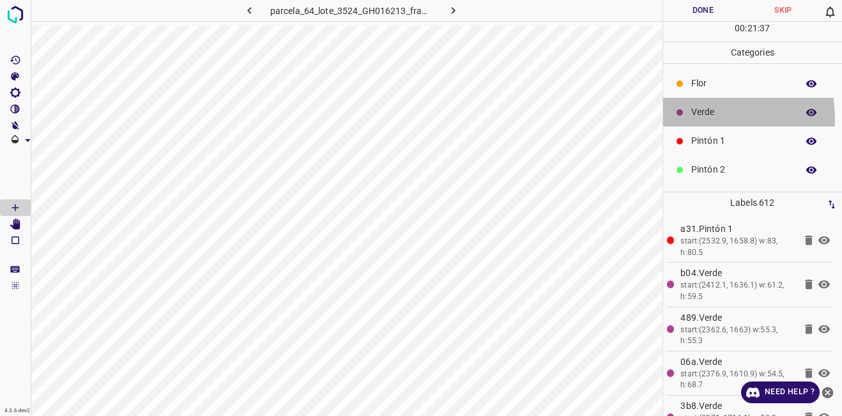
click at [700, 118] on p "Verde" at bounding box center [741, 111] width 100 height 13
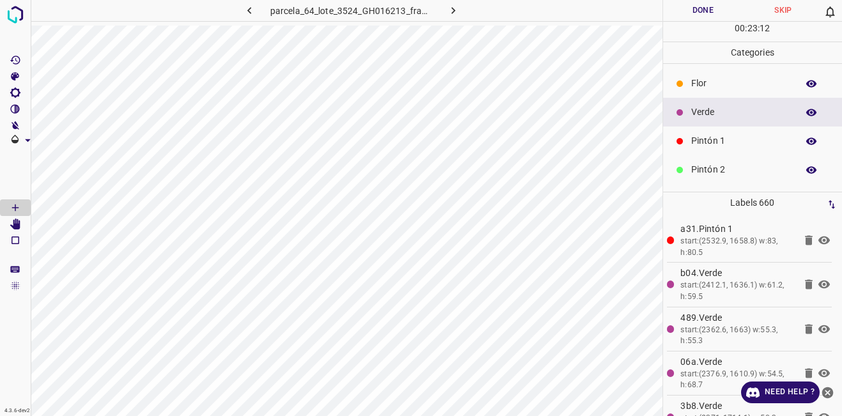
scroll to position [112, 0]
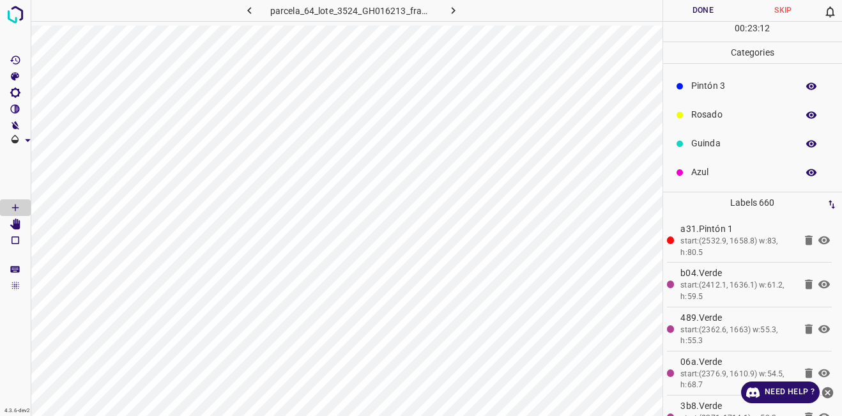
click at [727, 160] on div "Azul" at bounding box center [753, 172] width 180 height 29
click at [718, 105] on div "Verde" at bounding box center [753, 112] width 180 height 29
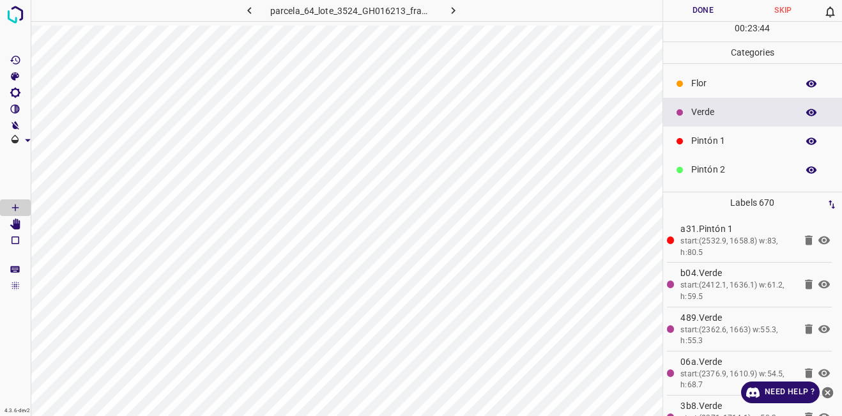
click at [682, 12] on button "Done" at bounding box center [703, 10] width 81 height 21
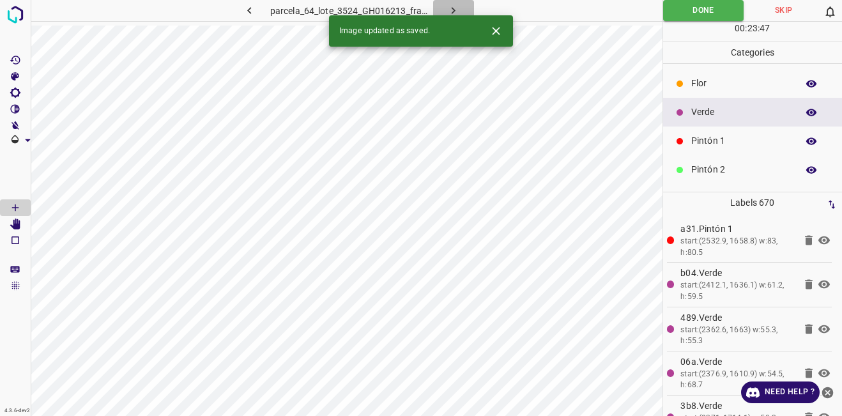
click at [457, 10] on icon "button" at bounding box center [453, 10] width 13 height 13
click at [499, 35] on icon "Close" at bounding box center [496, 31] width 8 height 8
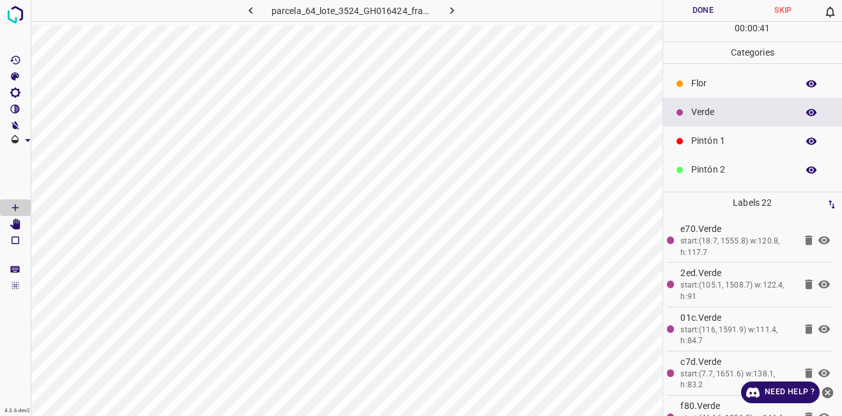
scroll to position [112, 0]
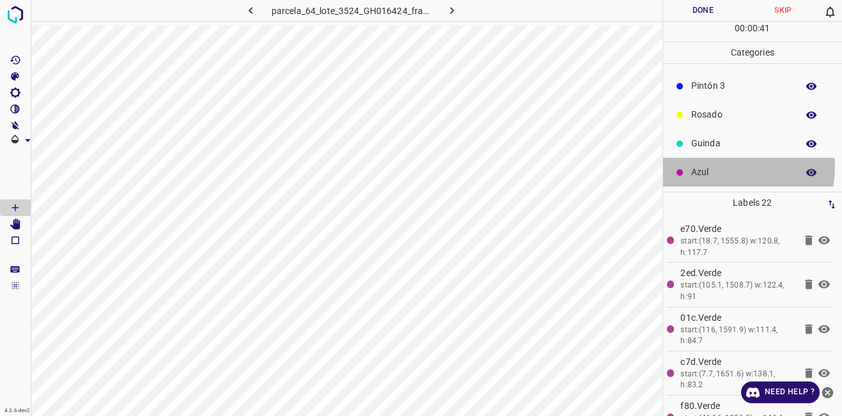
click at [709, 166] on p "Azul" at bounding box center [741, 172] width 100 height 13
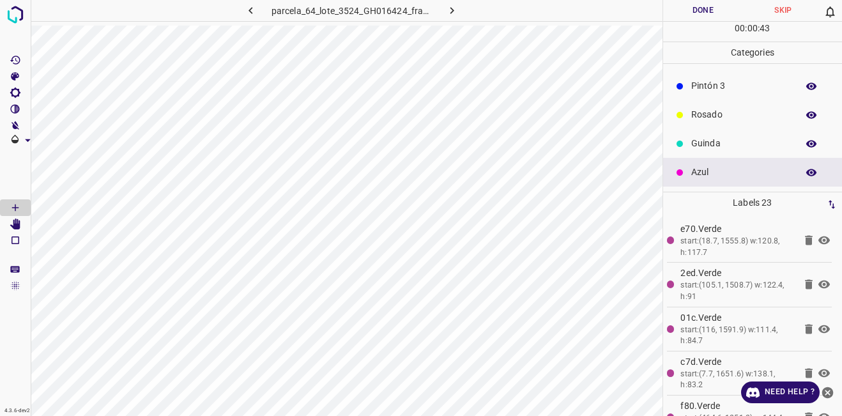
scroll to position [0, 0]
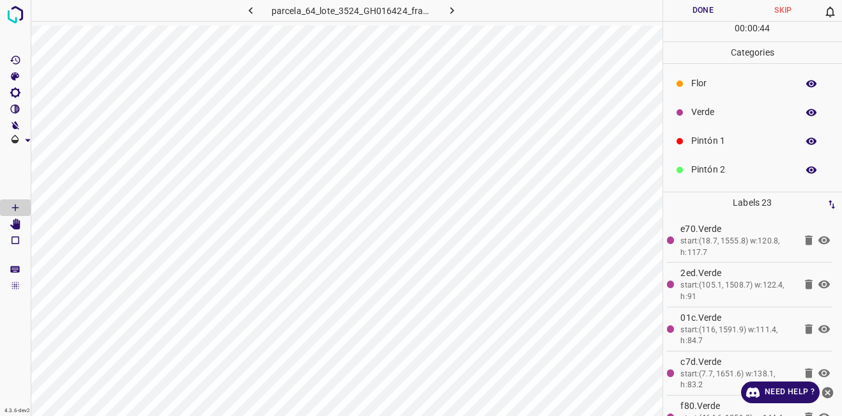
click at [728, 104] on div "Verde" at bounding box center [753, 112] width 180 height 29
click at [697, 74] on div "Flor" at bounding box center [753, 83] width 180 height 29
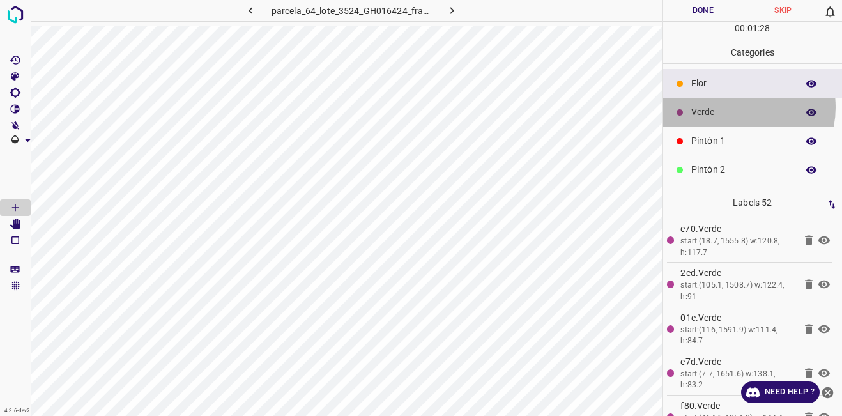
click at [734, 107] on p "Verde" at bounding box center [741, 111] width 100 height 13
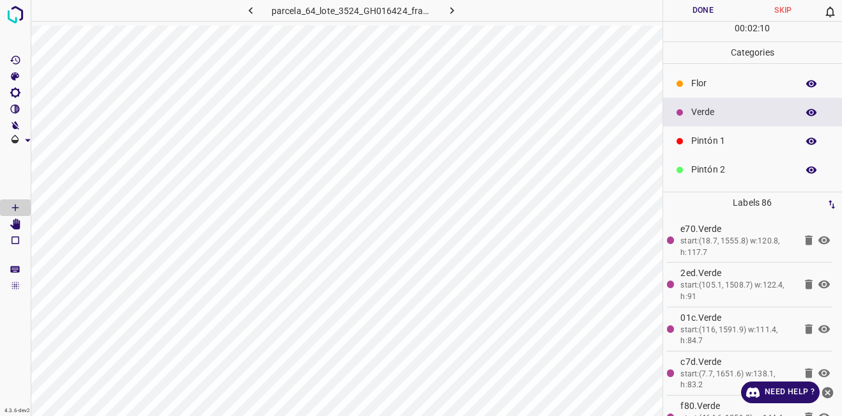
scroll to position [112, 0]
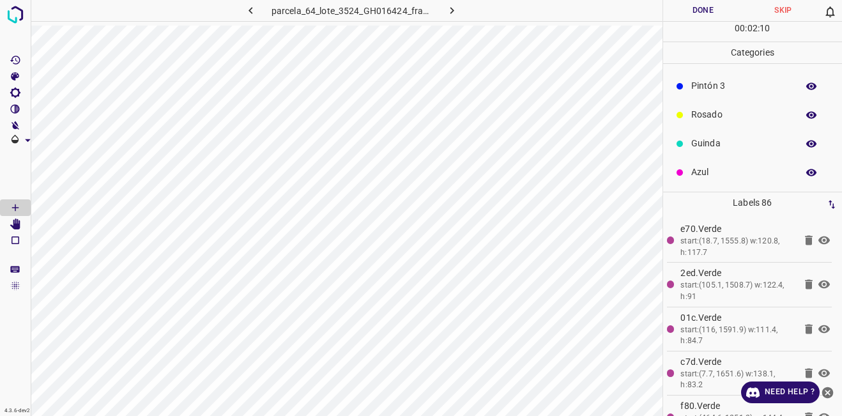
click at [750, 173] on p "Azul" at bounding box center [741, 172] width 100 height 13
click at [759, 107] on p "Verde" at bounding box center [741, 111] width 100 height 13
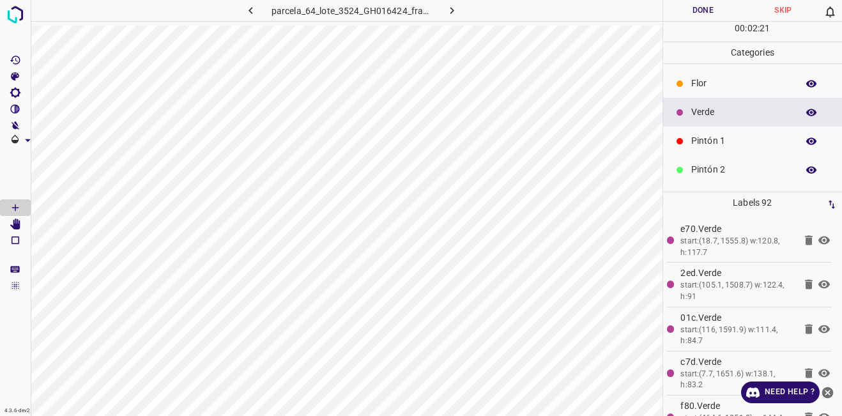
scroll to position [112, 0]
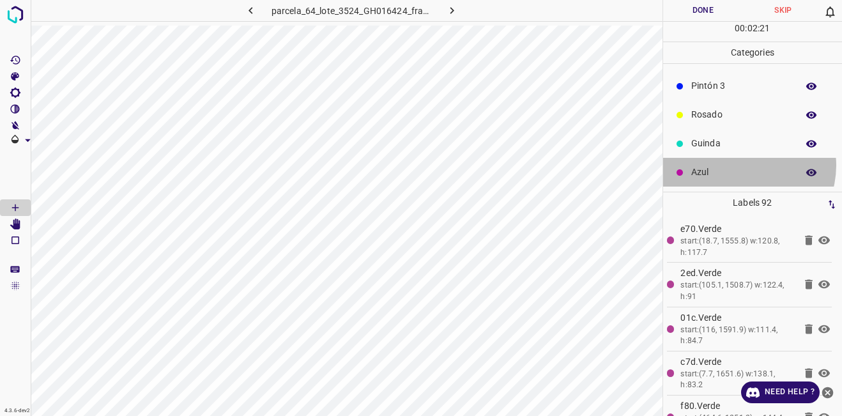
click at [743, 166] on p "Azul" at bounding box center [741, 172] width 100 height 13
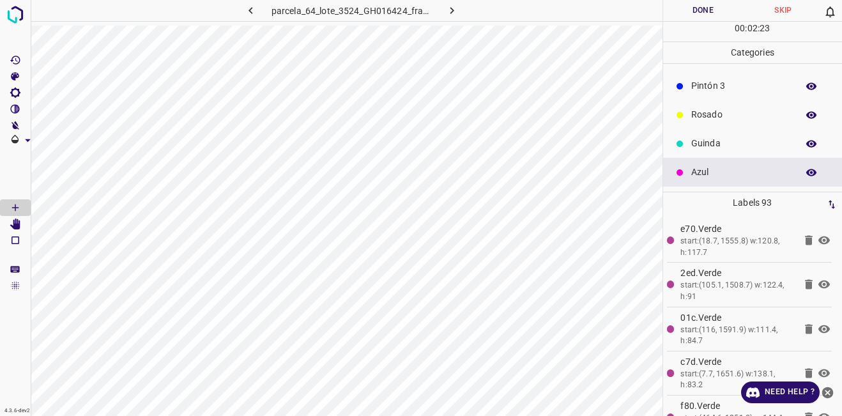
scroll to position [0, 0]
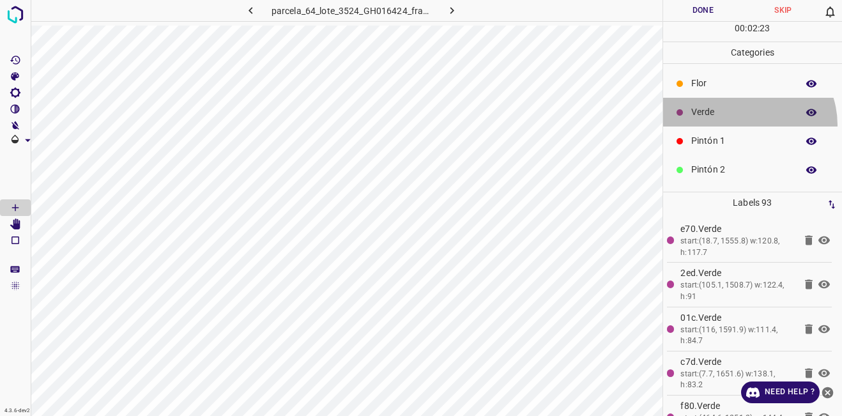
click at [745, 125] on div "Verde" at bounding box center [753, 112] width 180 height 29
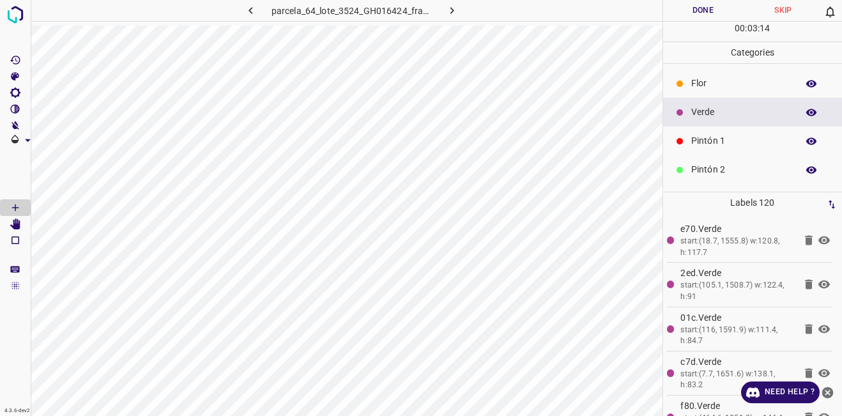
scroll to position [112, 0]
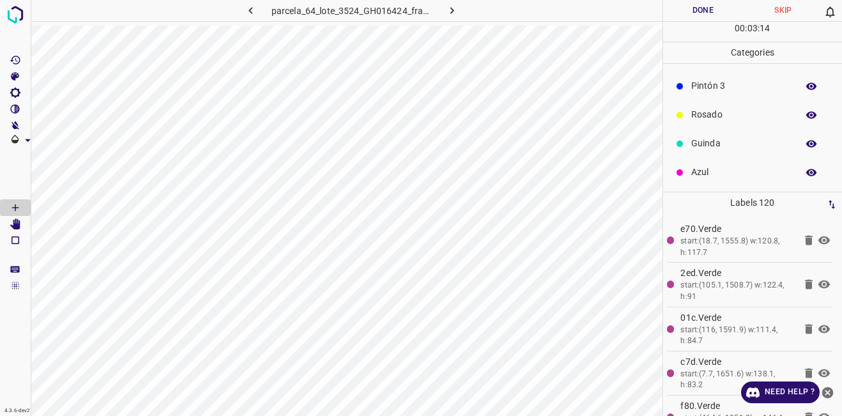
click at [721, 180] on div "Azul" at bounding box center [753, 172] width 180 height 29
click at [762, 118] on p "Verde" at bounding box center [741, 111] width 100 height 13
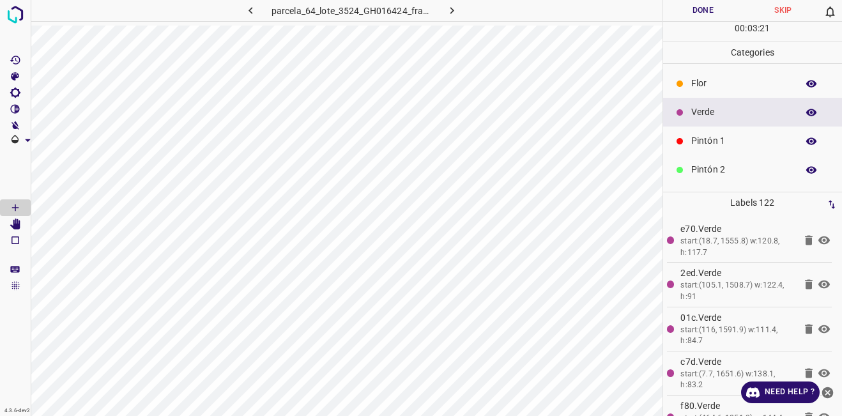
scroll to position [112, 0]
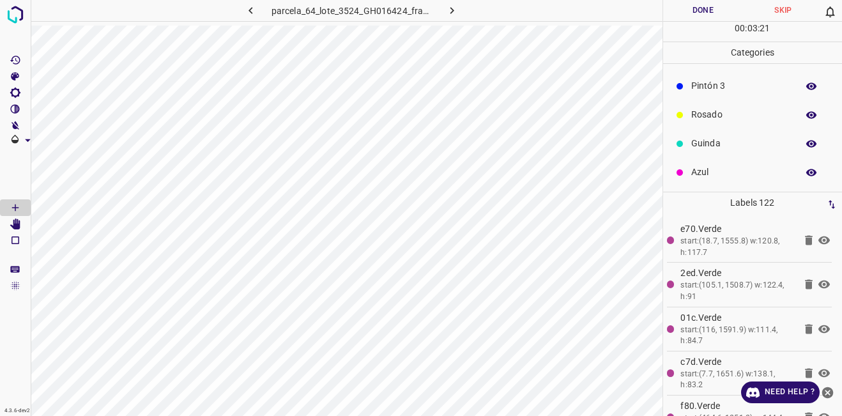
click at [714, 184] on div "Azul" at bounding box center [753, 172] width 180 height 29
click at [732, 109] on p "Verde" at bounding box center [741, 111] width 100 height 13
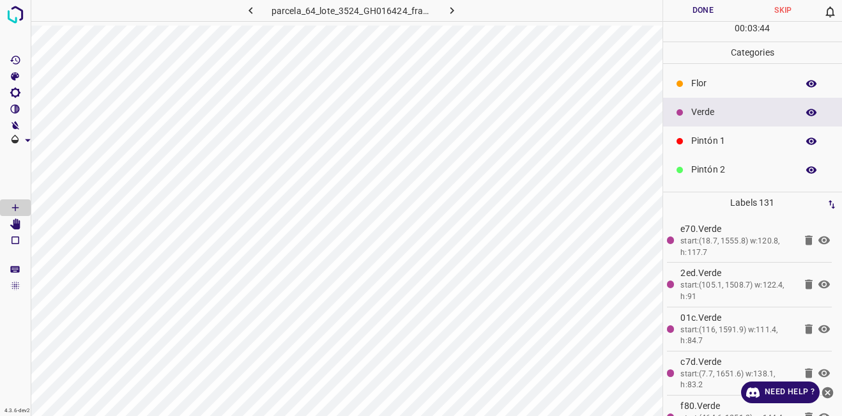
scroll to position [112, 0]
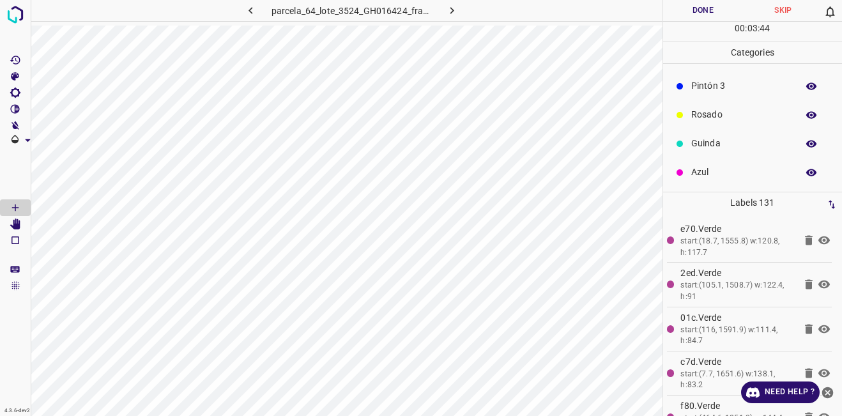
click at [730, 182] on div "Azul" at bounding box center [753, 172] width 180 height 29
click at [737, 146] on p "Guinda" at bounding box center [741, 143] width 100 height 13
click at [741, 111] on p "Verde" at bounding box center [741, 111] width 100 height 13
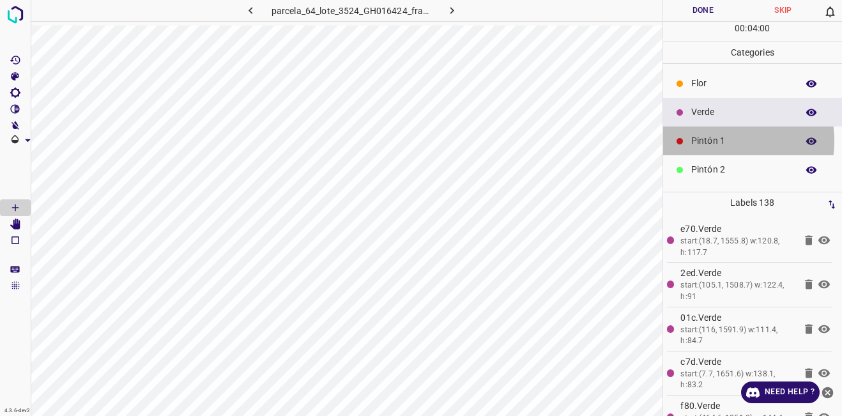
click at [713, 141] on p "Pintón 1" at bounding box center [741, 140] width 100 height 13
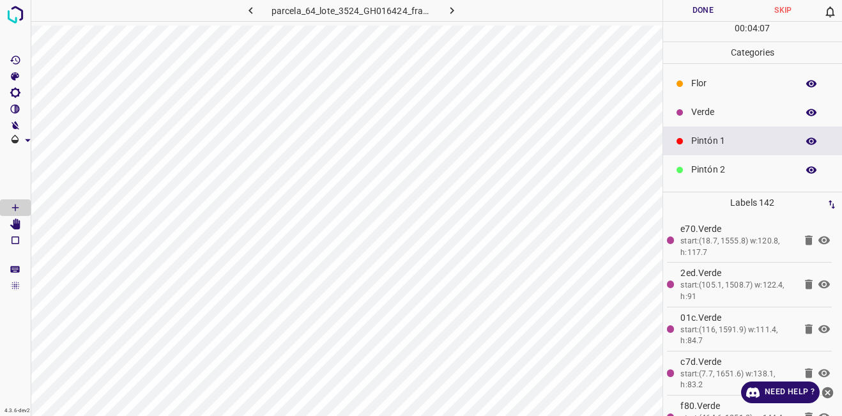
scroll to position [112, 0]
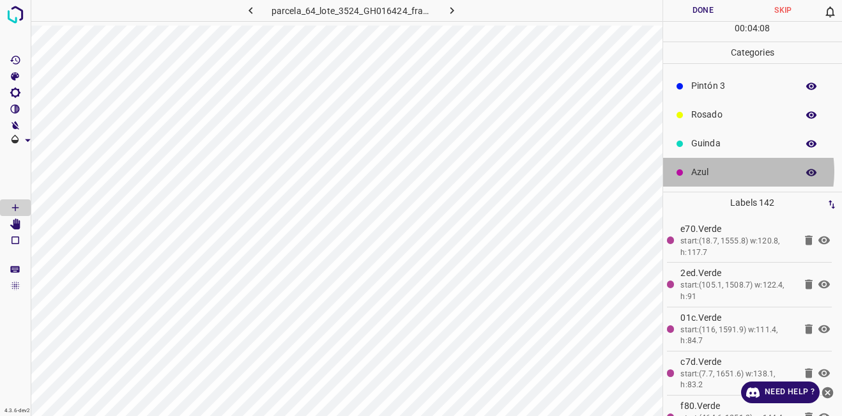
click at [721, 171] on p "Azul" at bounding box center [741, 172] width 100 height 13
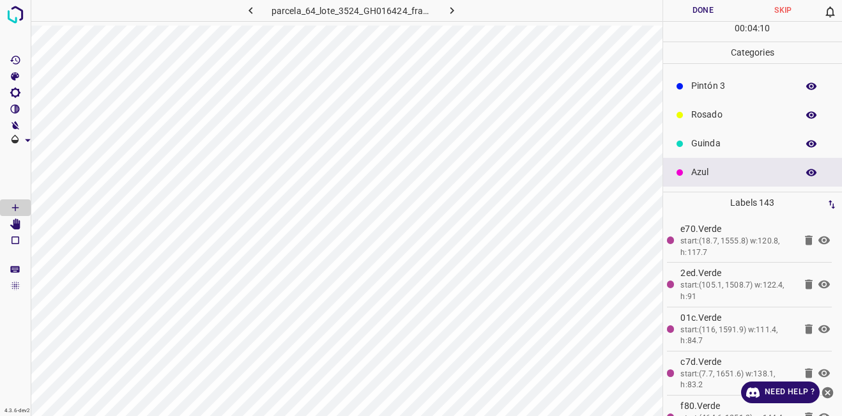
scroll to position [0, 0]
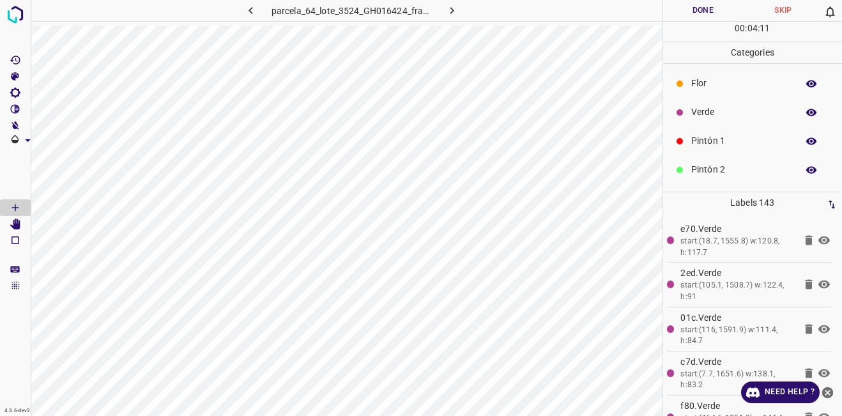
click at [720, 113] on p "Verde" at bounding box center [741, 111] width 100 height 13
drag, startPoint x: 716, startPoint y: 169, endPoint x: 677, endPoint y: 162, distance: 40.4
click at [716, 170] on p "Azul" at bounding box center [741, 172] width 100 height 13
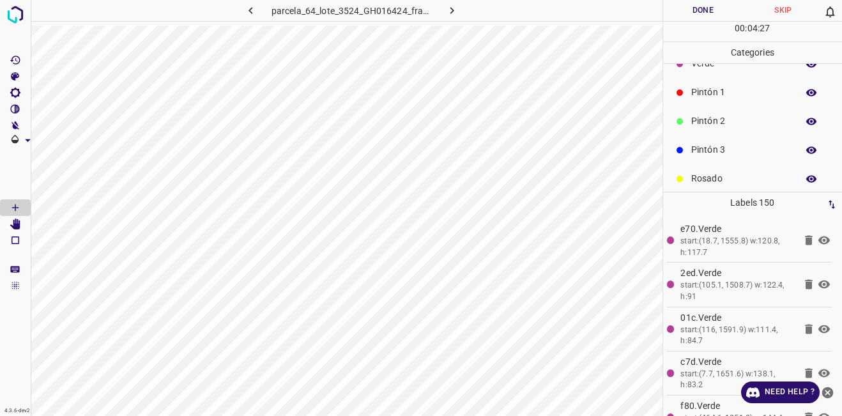
scroll to position [0, 0]
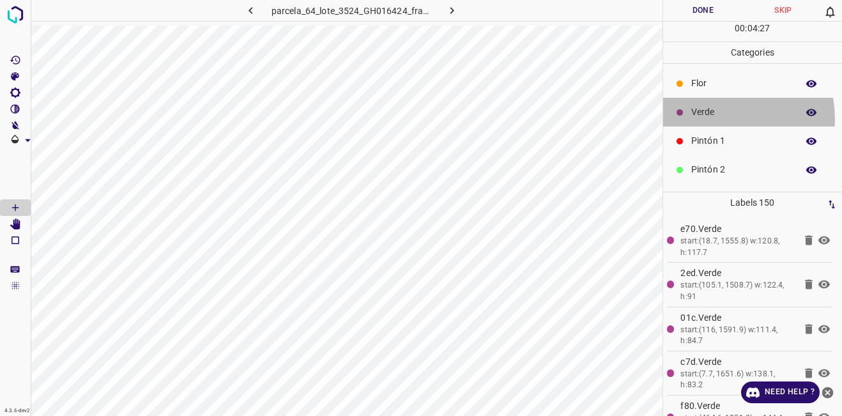
drag, startPoint x: 715, startPoint y: 118, endPoint x: 672, endPoint y: 121, distance: 42.9
click at [715, 119] on p "Verde" at bounding box center [741, 111] width 100 height 13
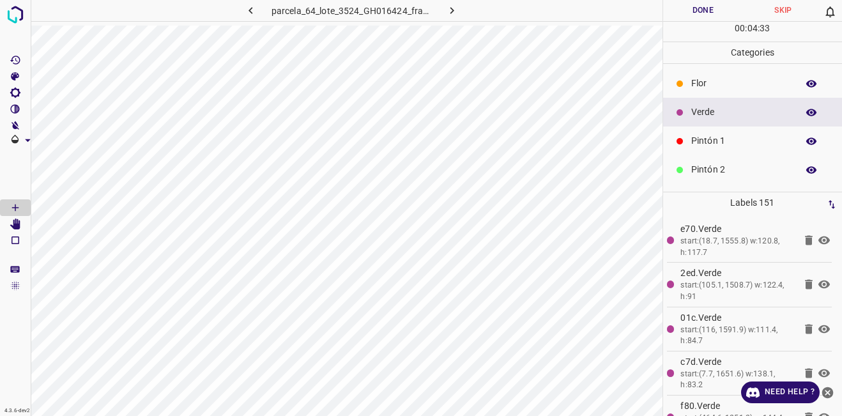
scroll to position [112, 0]
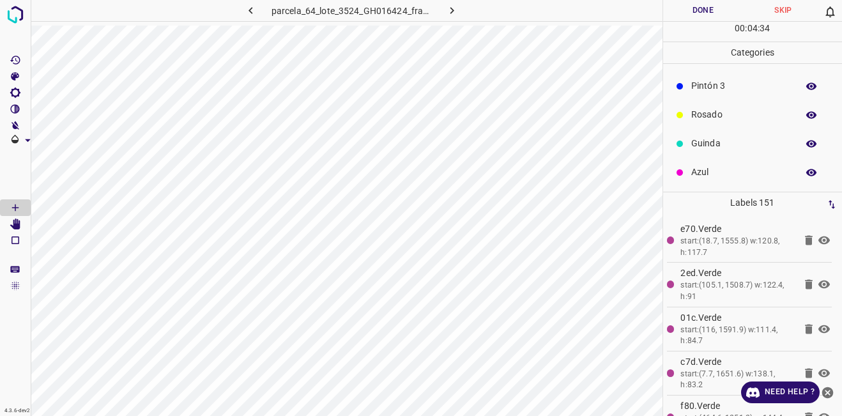
click at [705, 171] on p "Azul" at bounding box center [741, 172] width 100 height 13
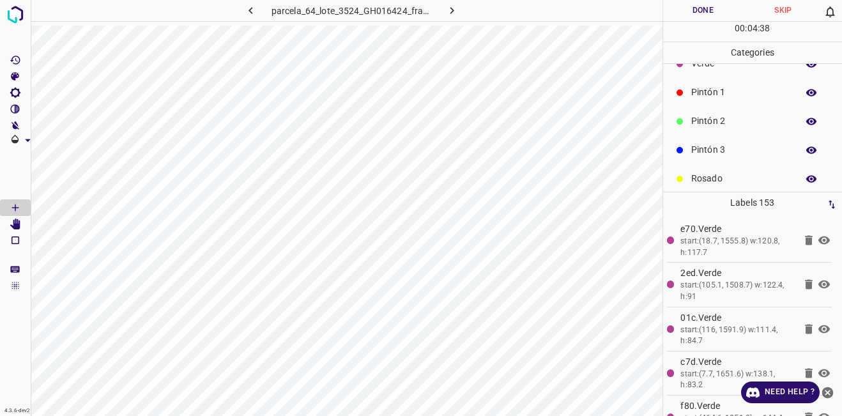
scroll to position [0, 0]
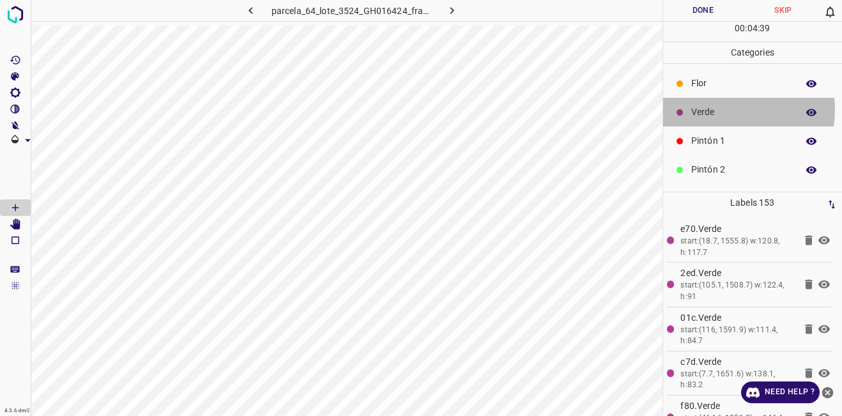
click at [716, 109] on p "Verde" at bounding box center [741, 111] width 100 height 13
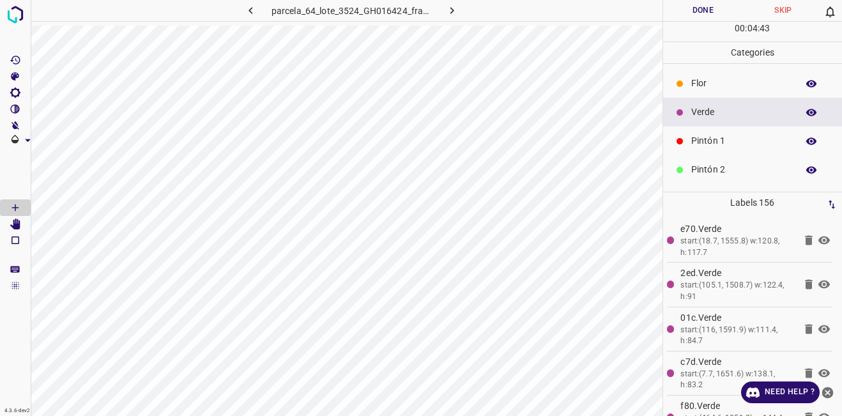
scroll to position [112, 0]
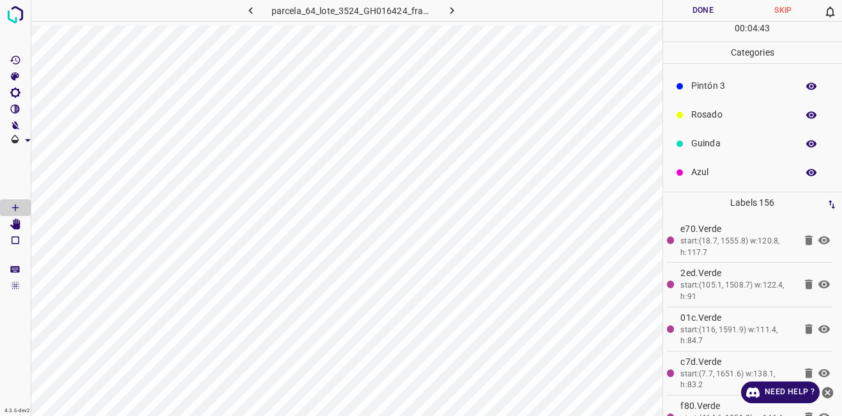
click at [723, 164] on div "Azul" at bounding box center [753, 172] width 180 height 29
click at [713, 107] on p "Verde" at bounding box center [741, 111] width 100 height 13
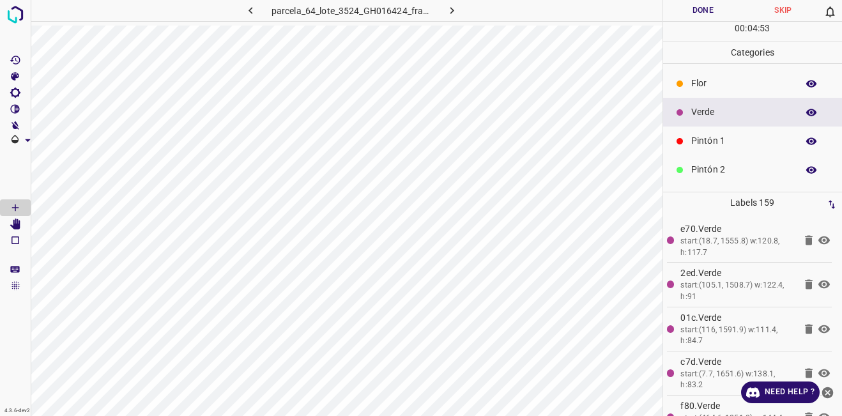
click at [734, 89] on p "Flor" at bounding box center [741, 83] width 100 height 13
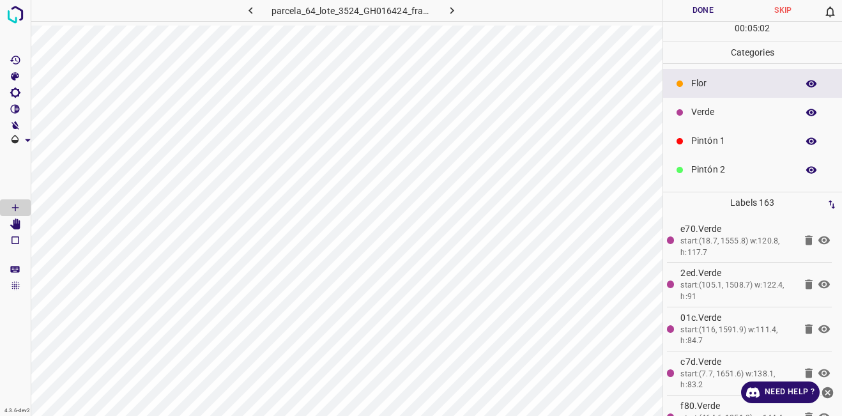
click at [751, 114] on p "Verde" at bounding box center [741, 111] width 100 height 13
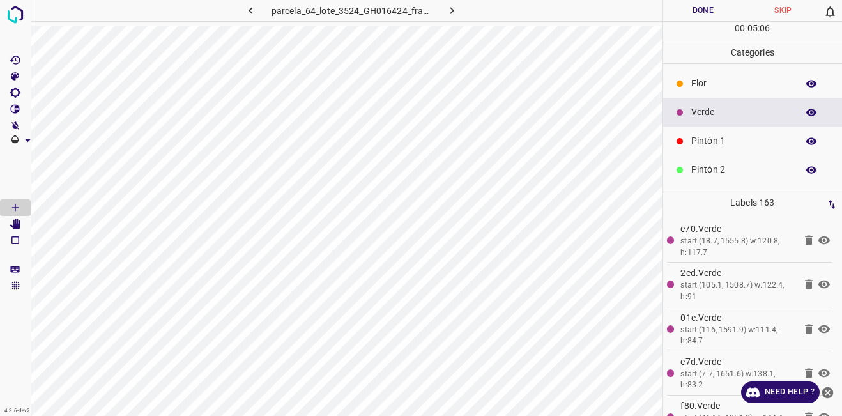
scroll to position [112, 0]
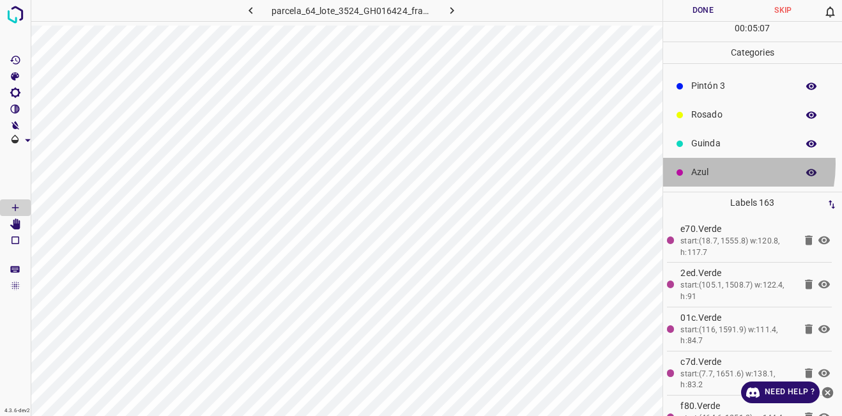
click at [704, 164] on div "Azul" at bounding box center [753, 172] width 180 height 29
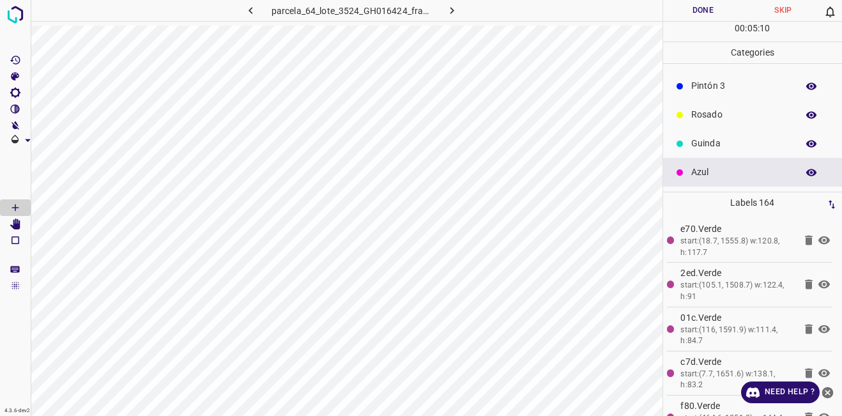
scroll to position [0, 0]
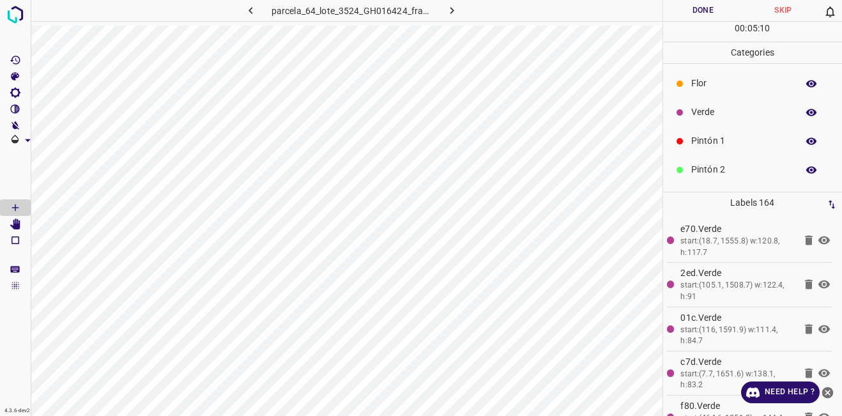
click at [730, 111] on p "Verde" at bounding box center [741, 111] width 100 height 13
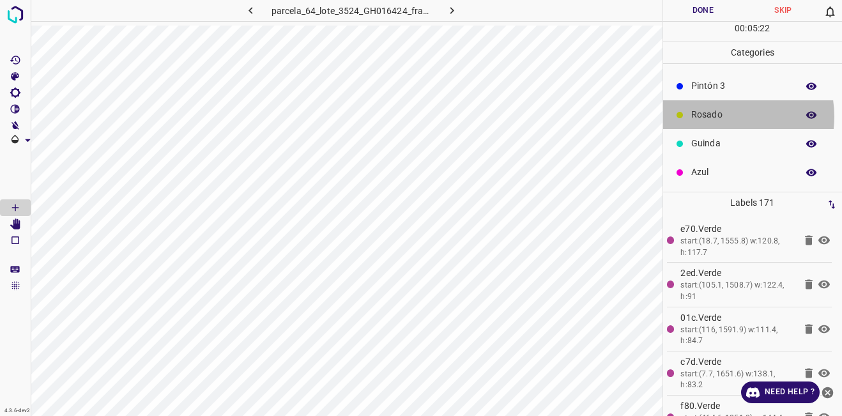
click at [721, 116] on p "Rosado" at bounding box center [741, 114] width 100 height 13
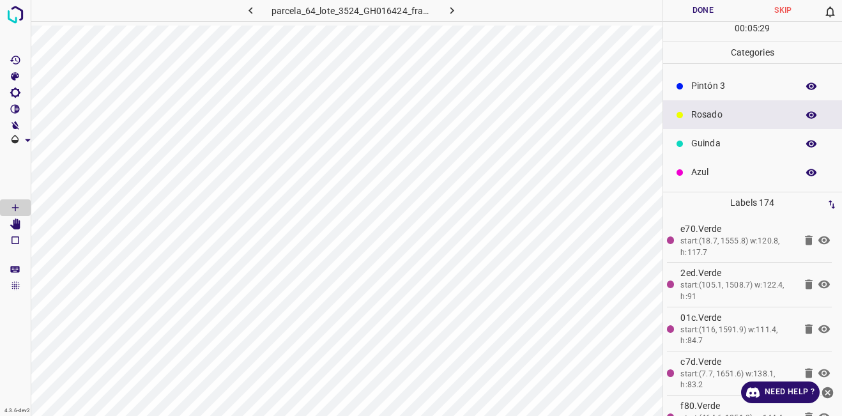
click at [711, 157] on div "Guinda" at bounding box center [753, 143] width 180 height 29
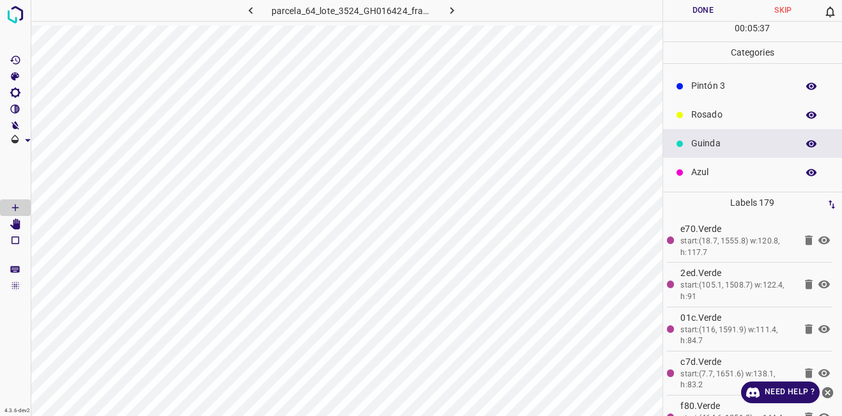
scroll to position [49, 0]
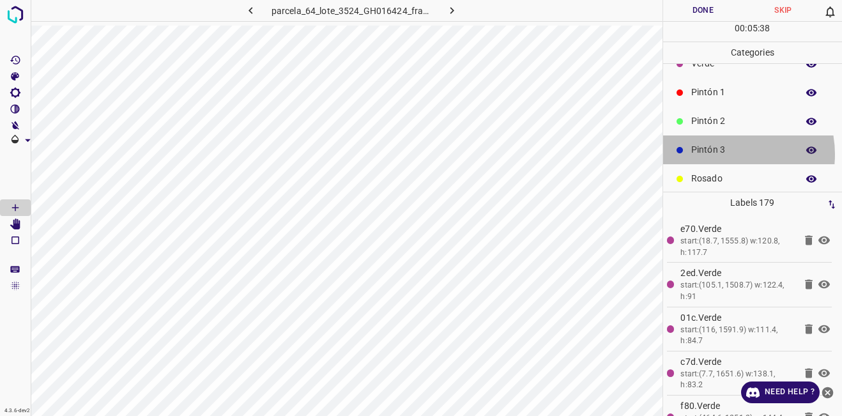
click at [724, 154] on p "Pintón 3" at bounding box center [741, 149] width 100 height 13
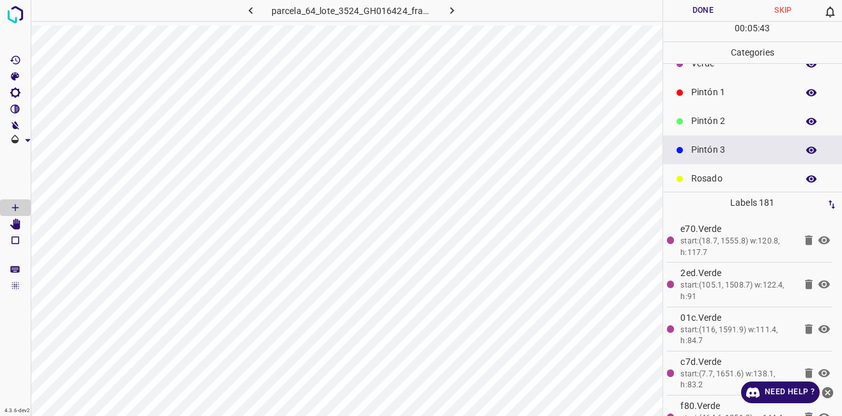
scroll to position [0, 0]
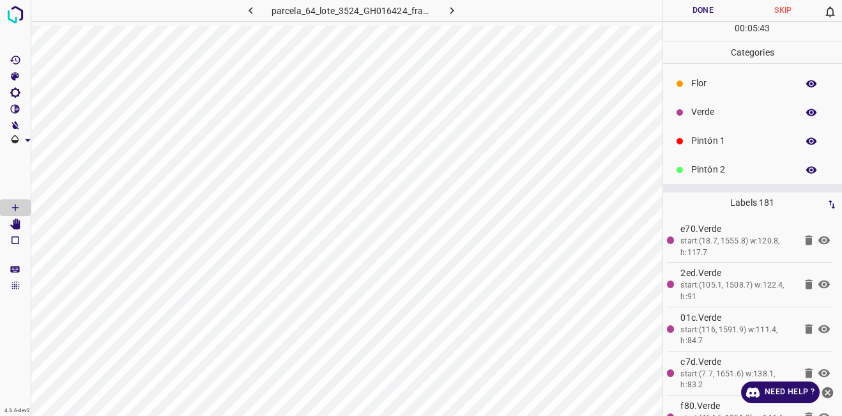
click at [722, 115] on p "Verde" at bounding box center [741, 111] width 100 height 13
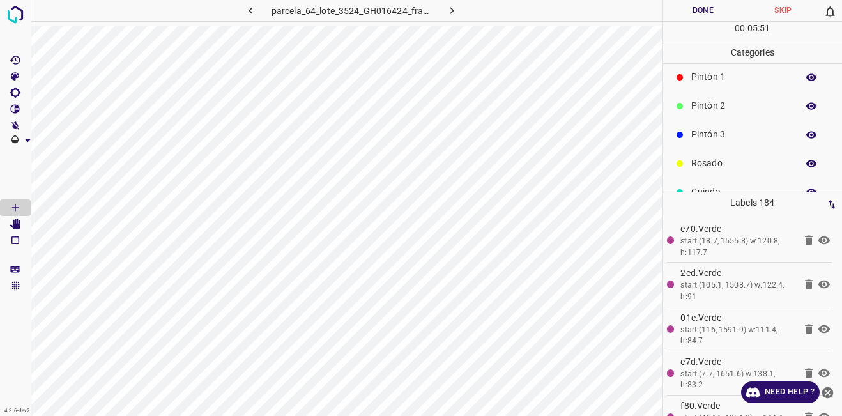
scroll to position [112, 0]
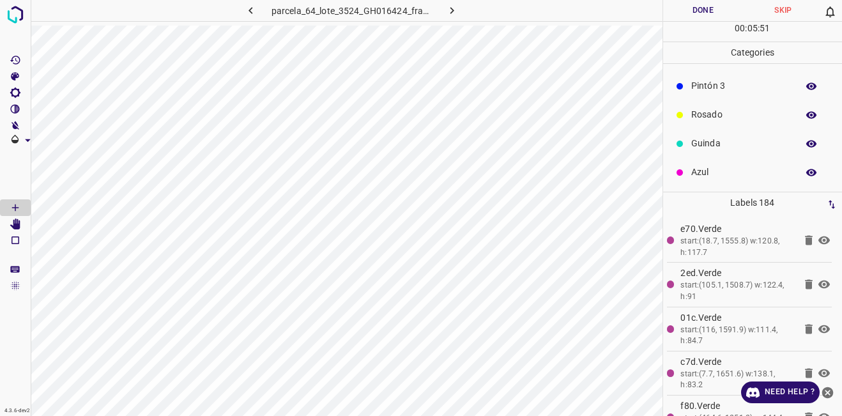
click at [714, 145] on p "Guinda" at bounding box center [741, 143] width 100 height 13
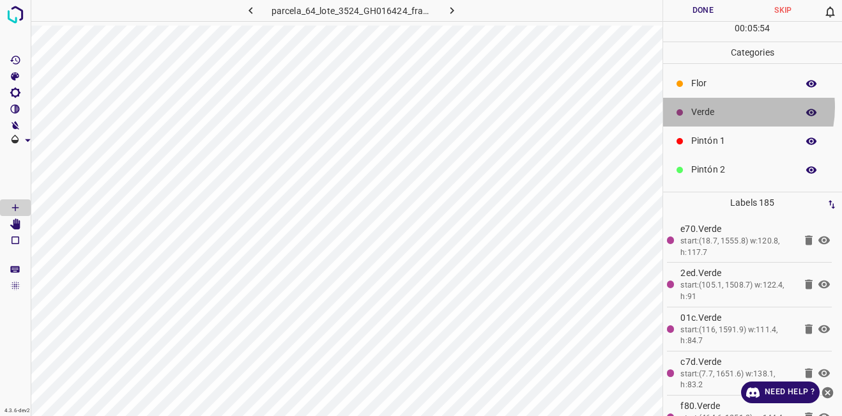
click at [721, 107] on p "Verde" at bounding box center [741, 111] width 100 height 13
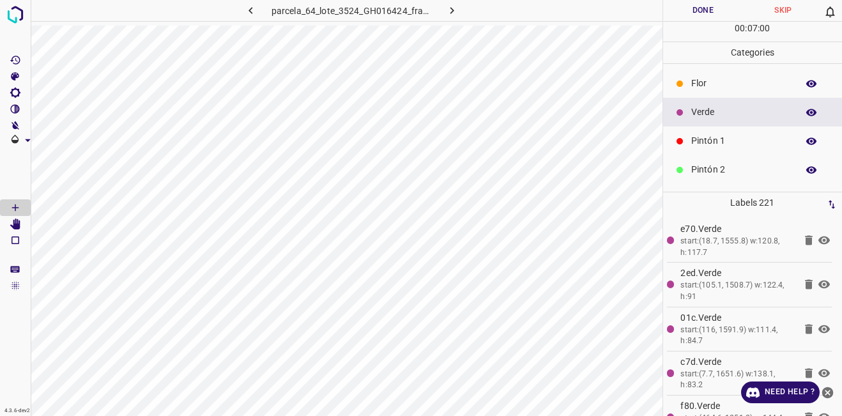
scroll to position [112, 0]
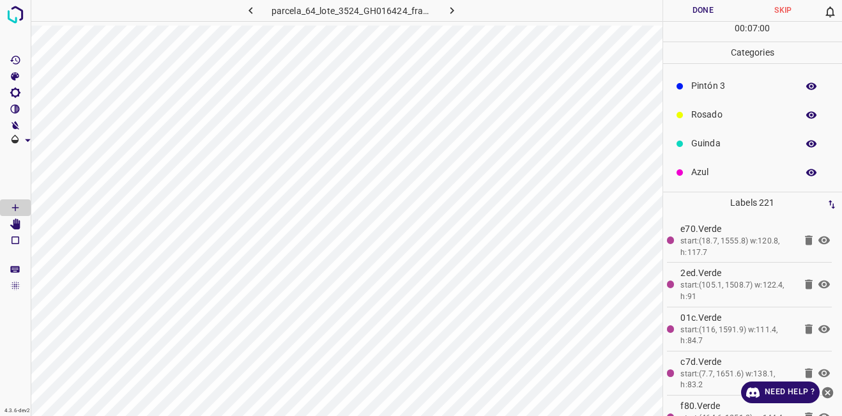
click at [721, 185] on div "Azul" at bounding box center [753, 172] width 180 height 29
click at [728, 111] on p "Verde" at bounding box center [741, 111] width 100 height 13
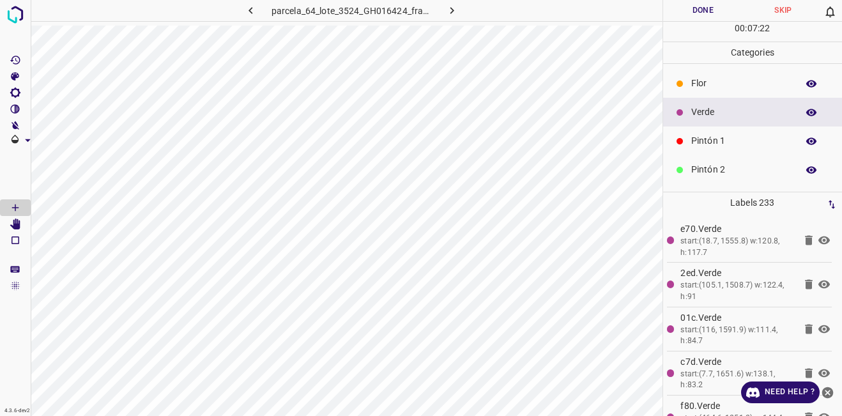
scroll to position [112, 0]
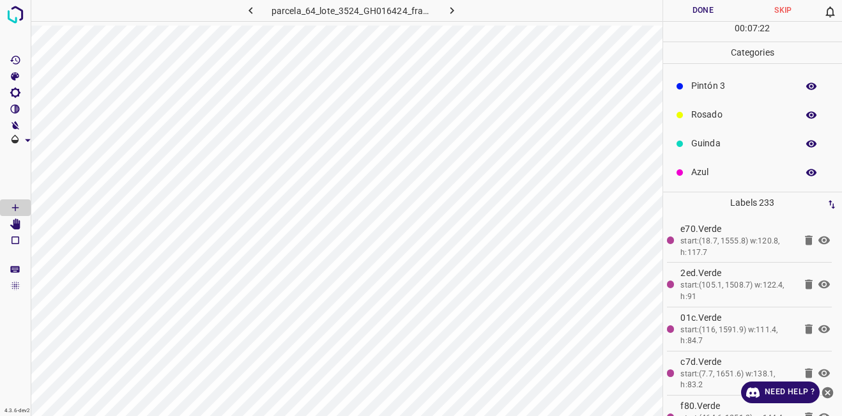
click at [744, 146] on p "Guinda" at bounding box center [741, 143] width 100 height 13
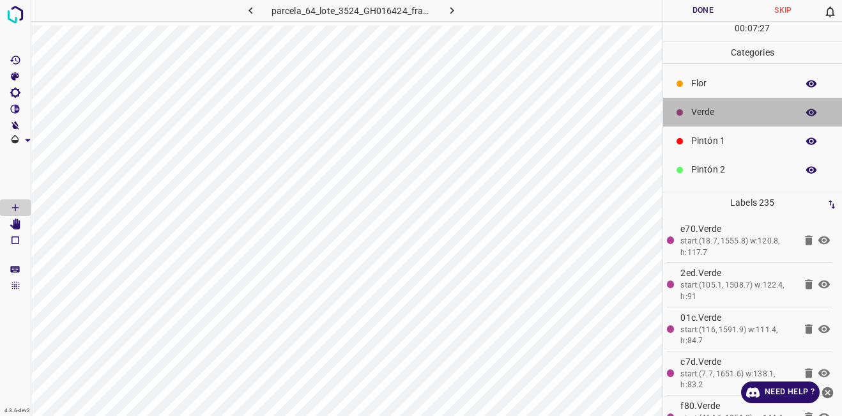
click at [755, 118] on p "Verde" at bounding box center [741, 111] width 100 height 13
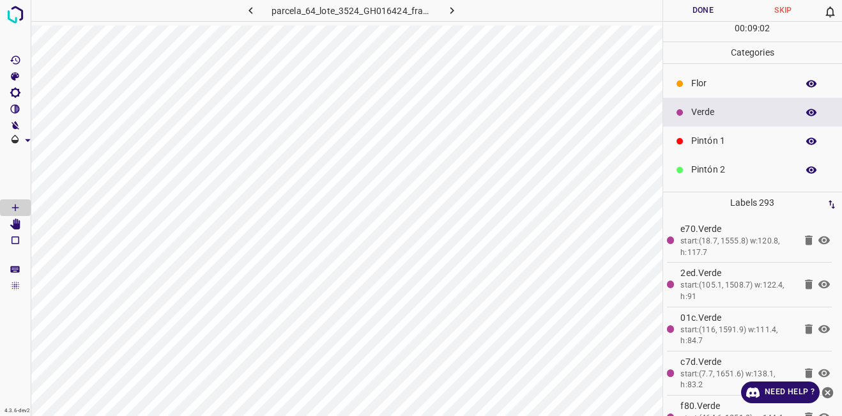
click at [716, 131] on div "Pintón 1" at bounding box center [753, 141] width 180 height 29
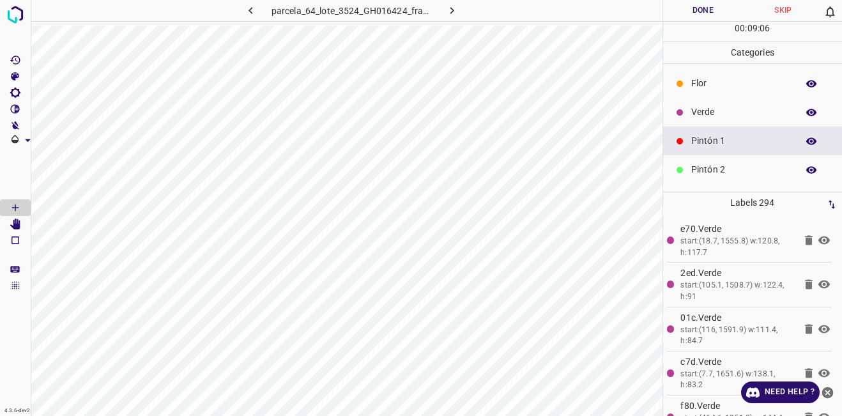
scroll to position [112, 0]
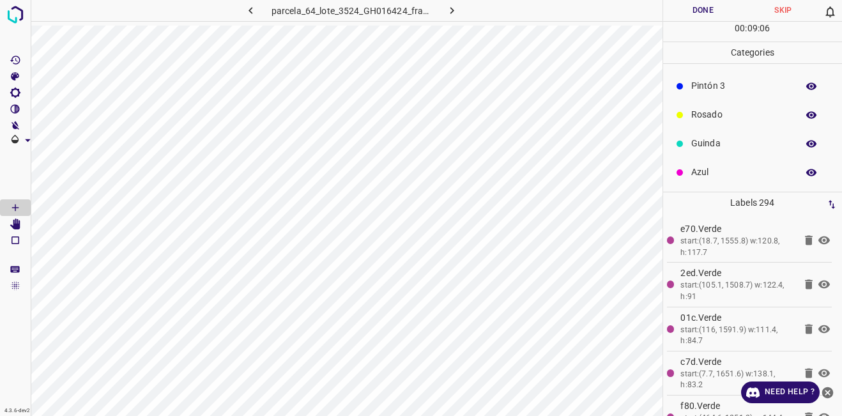
click at [713, 173] on p "Azul" at bounding box center [741, 172] width 100 height 13
click at [723, 108] on p "Verde" at bounding box center [741, 111] width 100 height 13
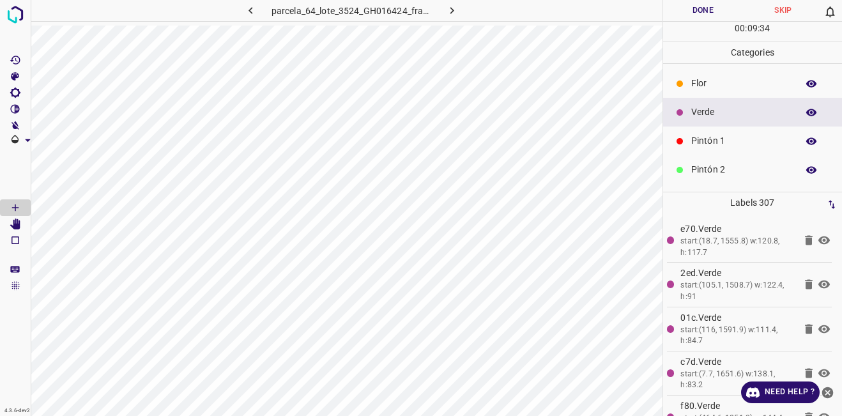
scroll to position [112, 0]
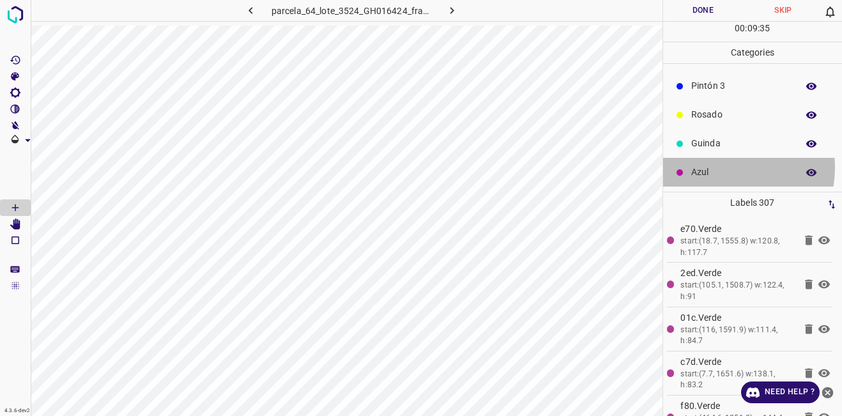
click at [718, 167] on p "Azul" at bounding box center [741, 172] width 100 height 13
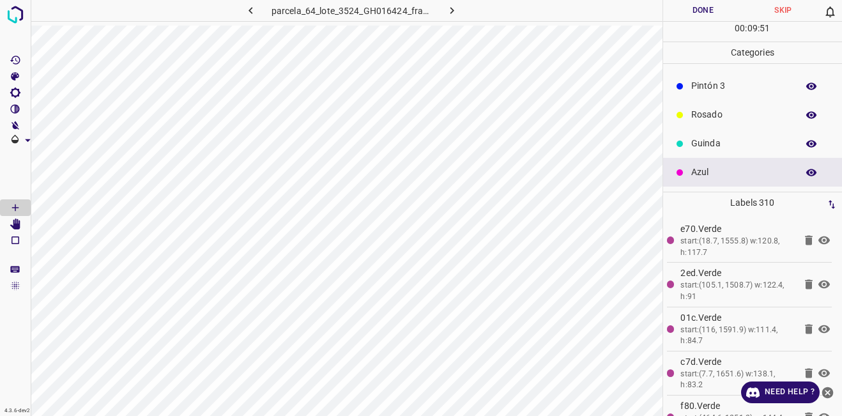
scroll to position [0, 0]
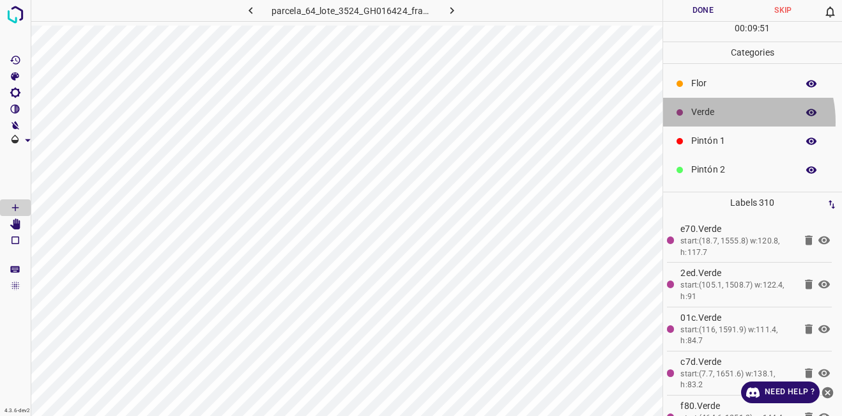
click at [716, 121] on div "Verde" at bounding box center [753, 112] width 180 height 29
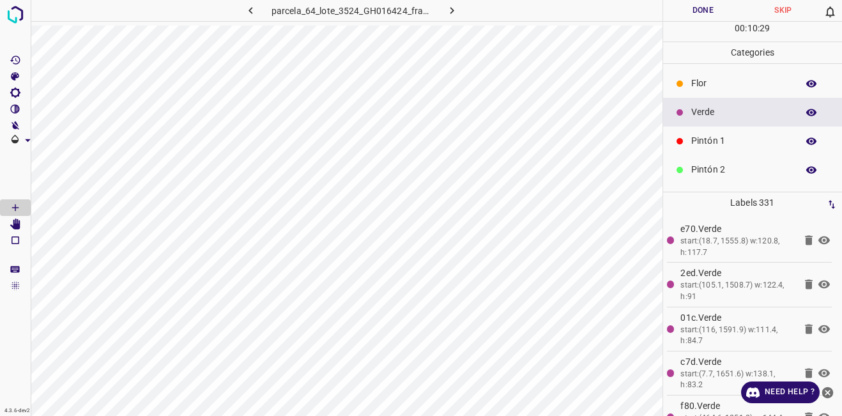
scroll to position [112, 0]
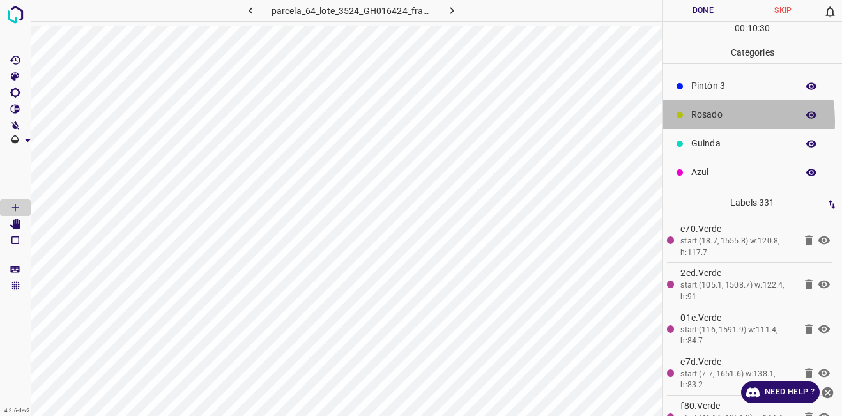
click at [695, 121] on p "Rosado" at bounding box center [741, 114] width 100 height 13
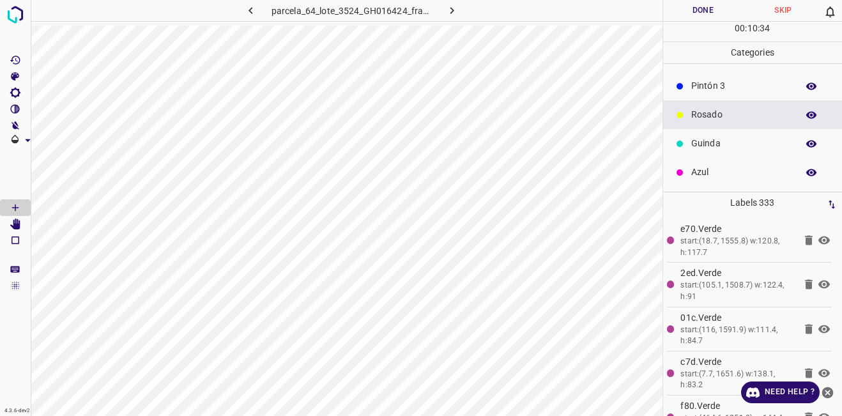
scroll to position [0, 0]
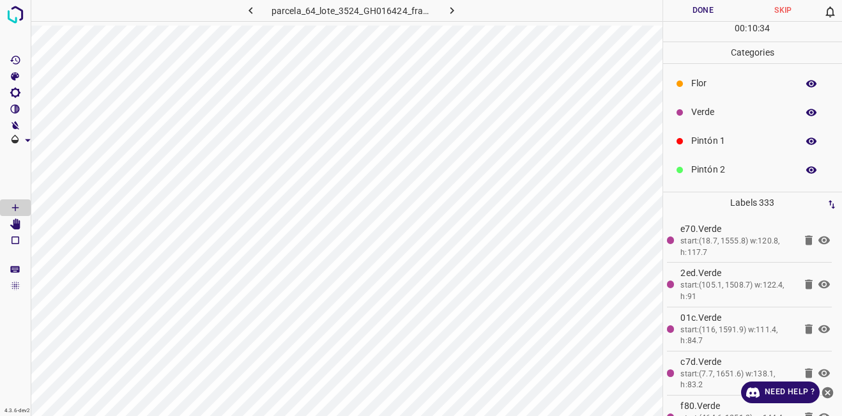
click at [713, 123] on div "Verde" at bounding box center [753, 112] width 180 height 29
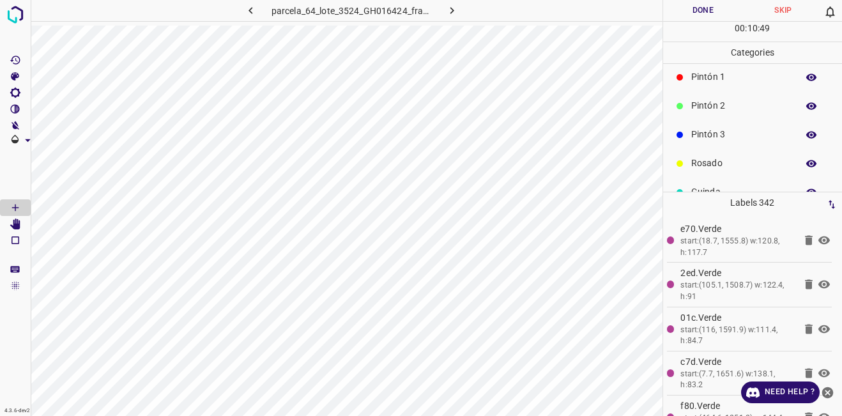
click at [720, 178] on div "Guinda" at bounding box center [753, 192] width 180 height 29
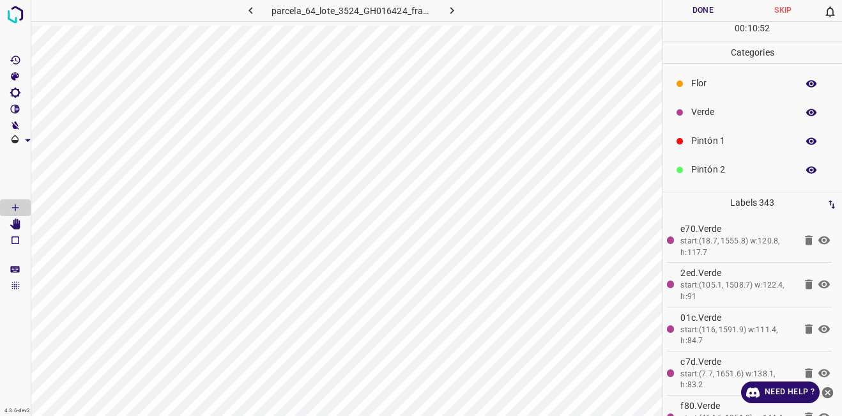
click at [708, 113] on p "Verde" at bounding box center [741, 111] width 100 height 13
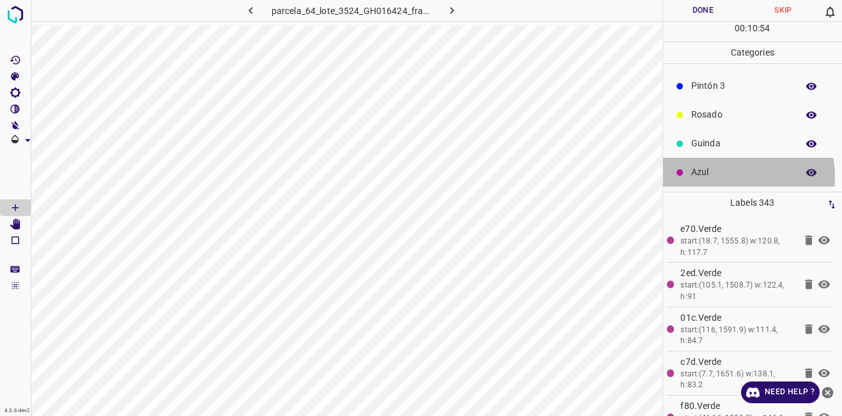
click at [725, 177] on p "Azul" at bounding box center [741, 172] width 100 height 13
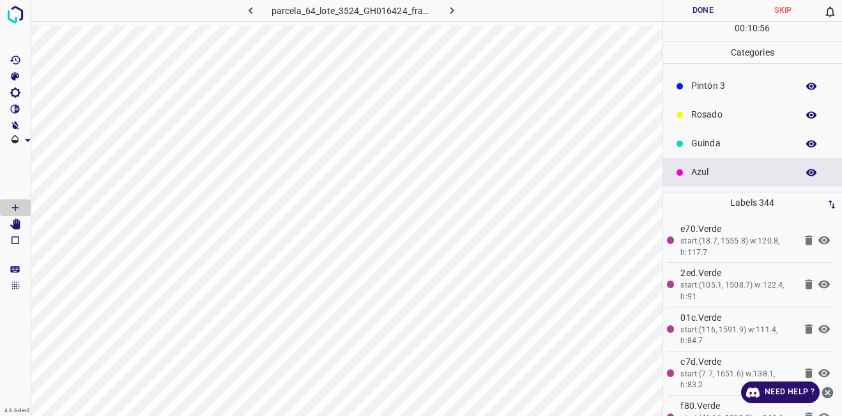
scroll to position [0, 0]
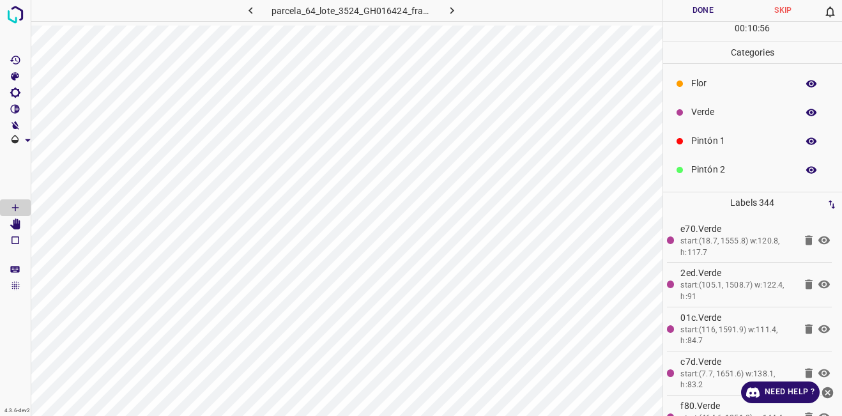
click at [754, 110] on p "Verde" at bounding box center [741, 111] width 100 height 13
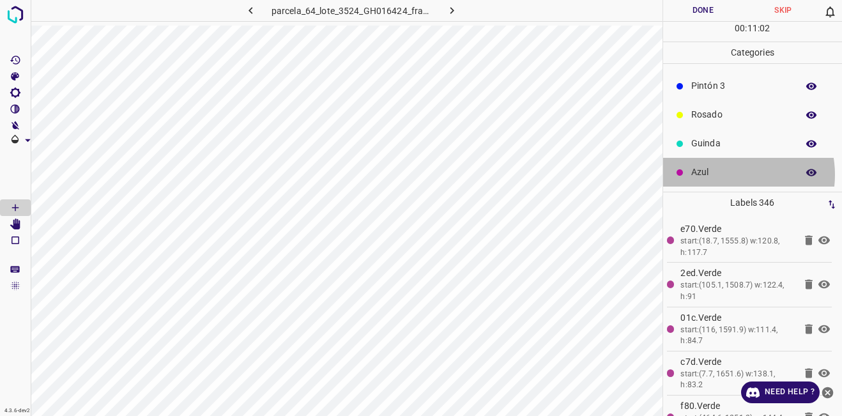
click at [730, 174] on p "Azul" at bounding box center [741, 172] width 100 height 13
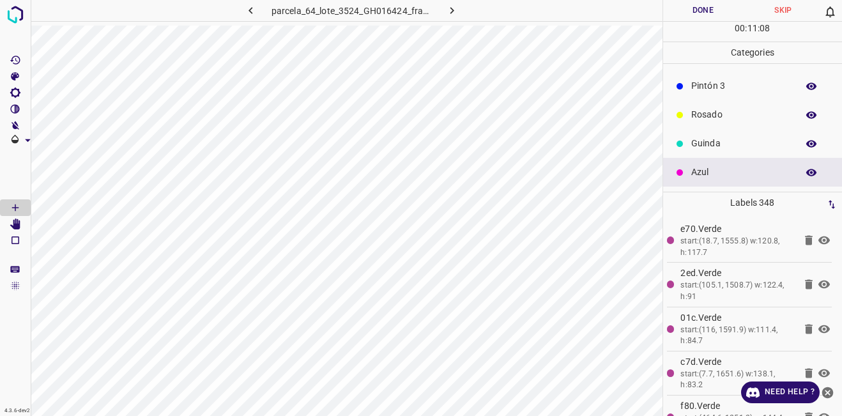
scroll to position [0, 0]
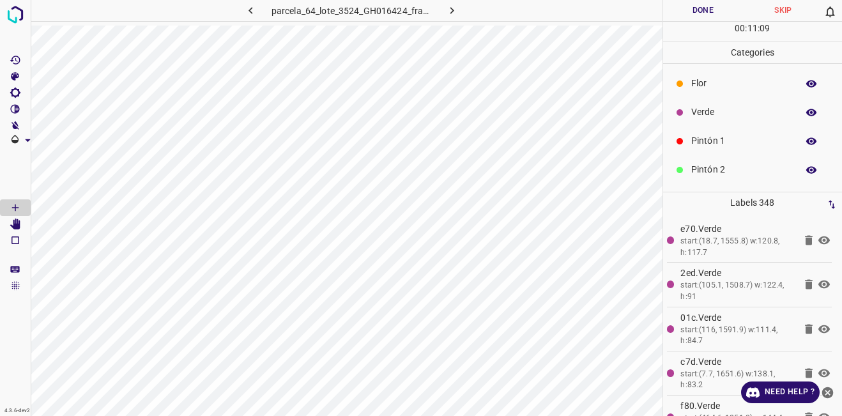
click at [734, 121] on div "Verde" at bounding box center [753, 112] width 180 height 29
click at [724, 111] on p "Rosado" at bounding box center [741, 114] width 100 height 13
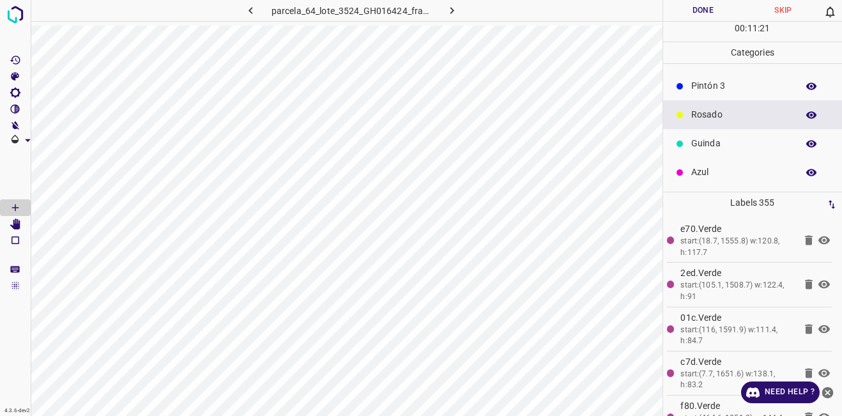
click at [713, 146] on p "Guinda" at bounding box center [741, 143] width 100 height 13
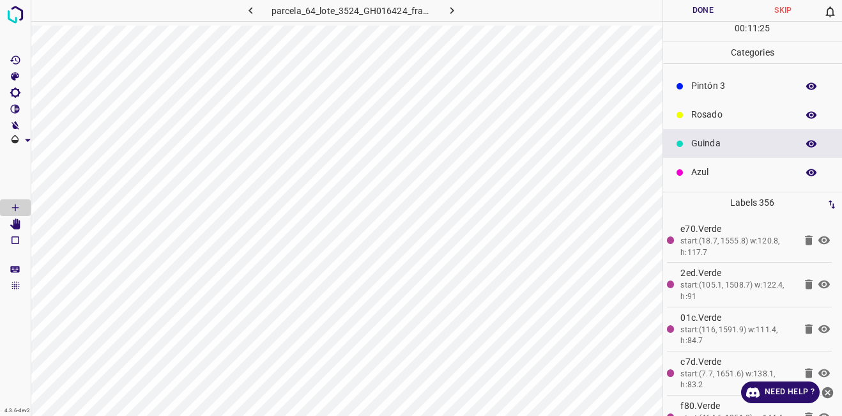
scroll to position [0, 0]
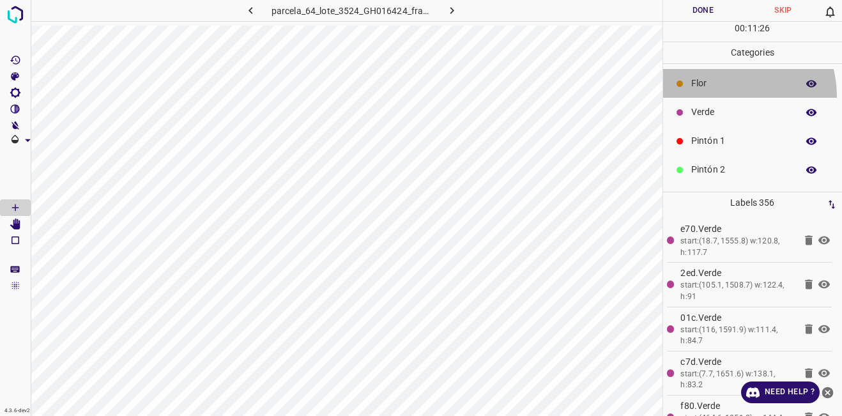
click at [730, 95] on div "Flor" at bounding box center [753, 83] width 180 height 29
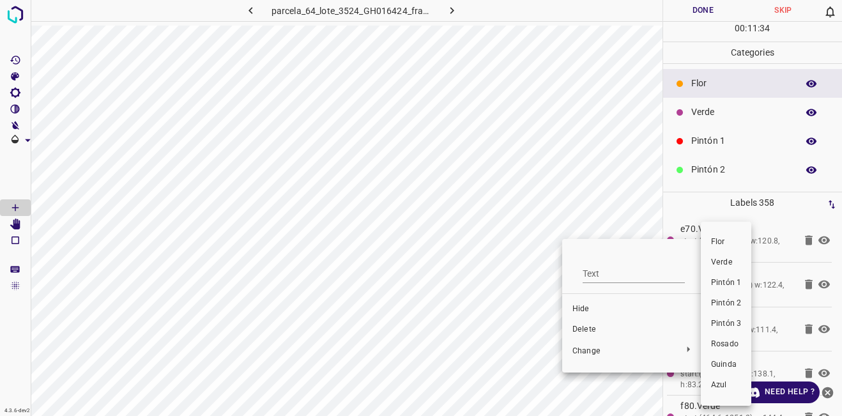
click at [725, 254] on li "Verde" at bounding box center [726, 262] width 50 height 20
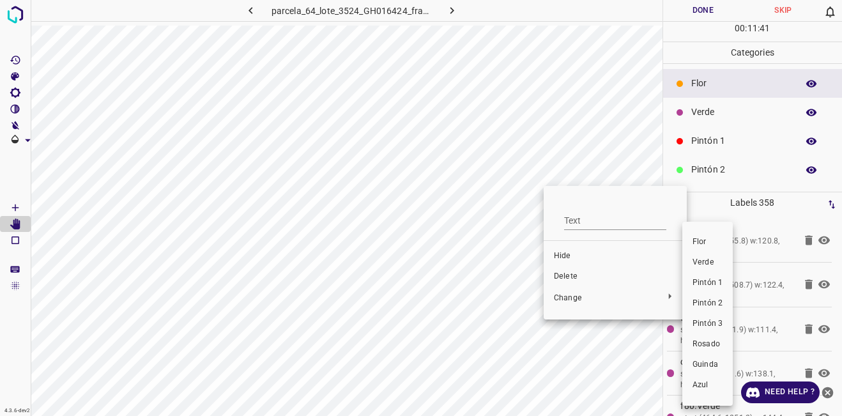
click at [690, 264] on li "Verde" at bounding box center [707, 262] width 50 height 20
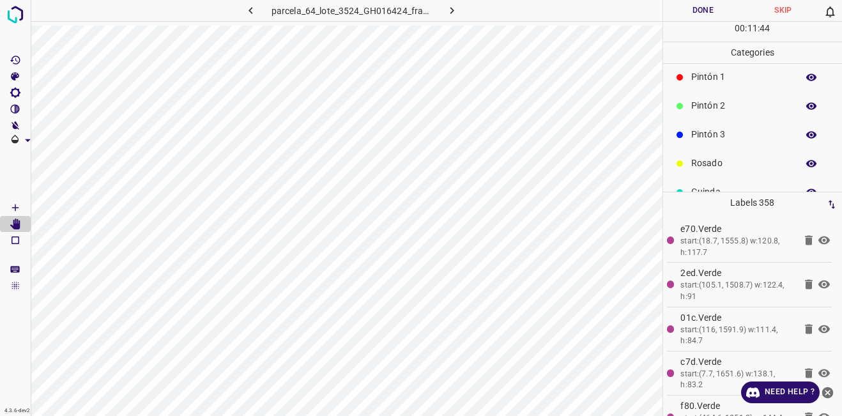
scroll to position [112, 0]
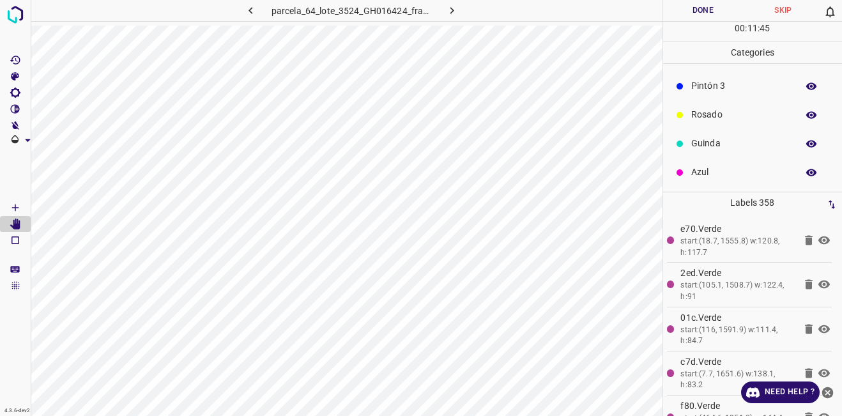
click at [710, 170] on p "Azul" at bounding box center [741, 172] width 100 height 13
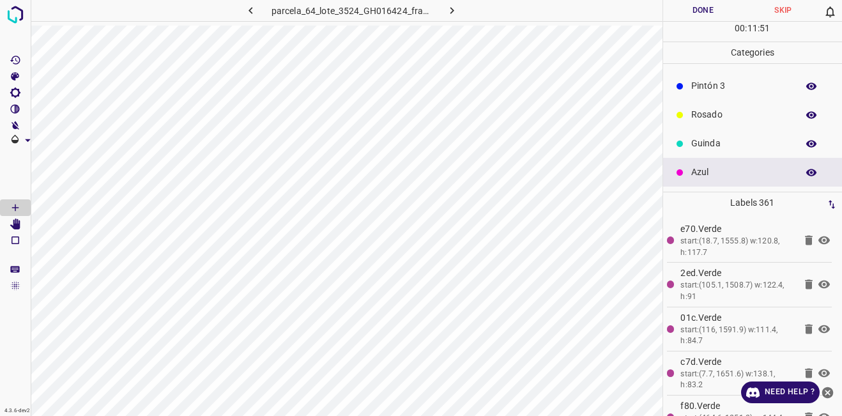
drag, startPoint x: 712, startPoint y: 102, endPoint x: 667, endPoint y: 139, distance: 58.2
click at [712, 102] on div "Rosado" at bounding box center [753, 114] width 180 height 29
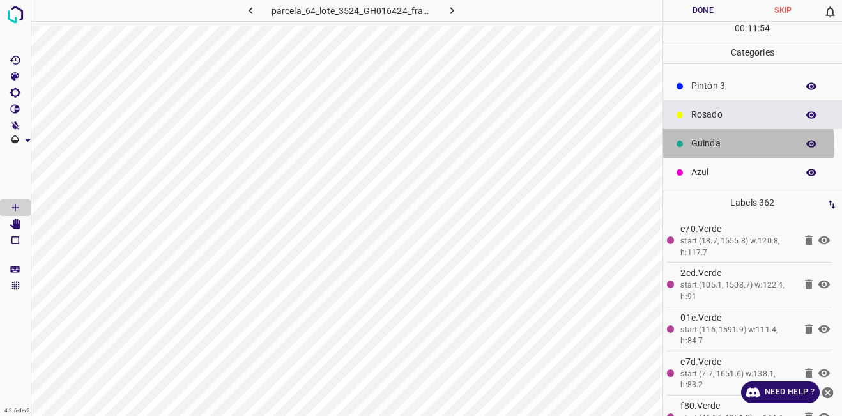
click at [705, 144] on p "Guinda" at bounding box center [741, 143] width 100 height 13
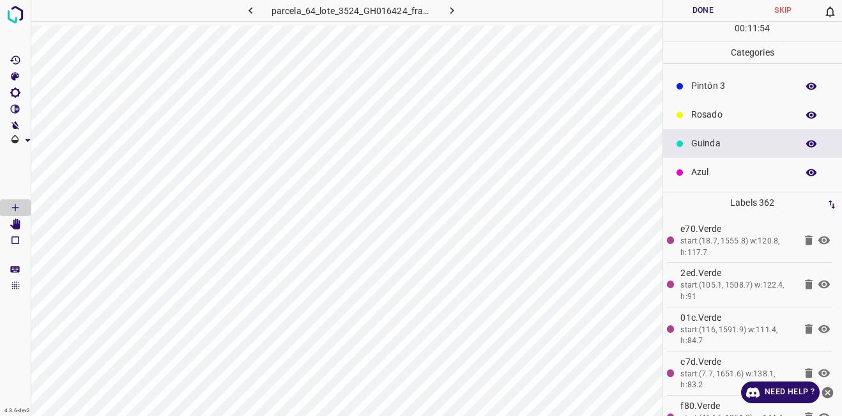
click at [707, 173] on p "Azul" at bounding box center [741, 172] width 100 height 13
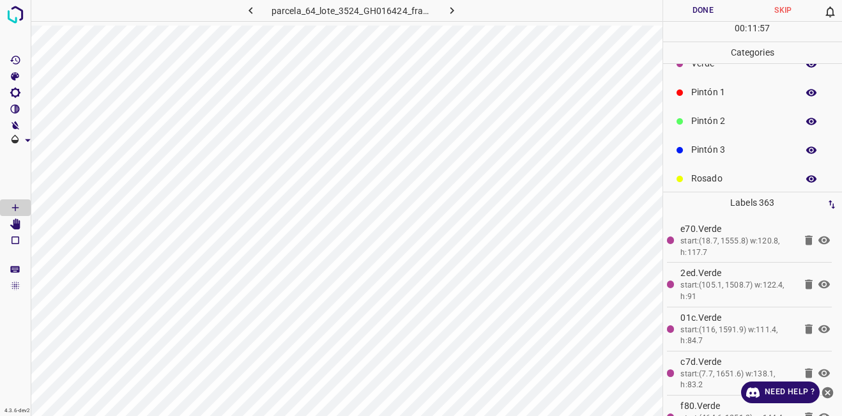
scroll to position [0, 0]
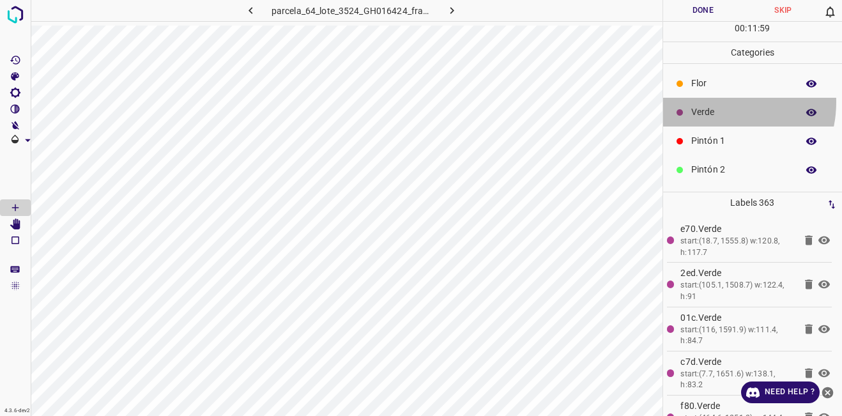
click at [713, 102] on div "Verde" at bounding box center [753, 112] width 180 height 29
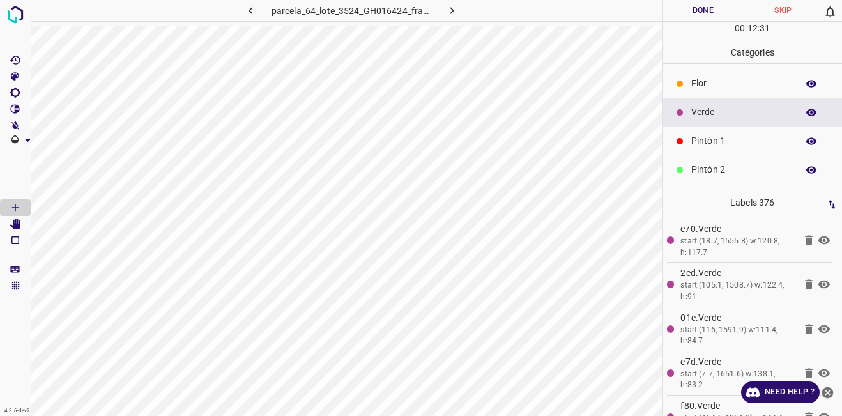
scroll to position [112, 0]
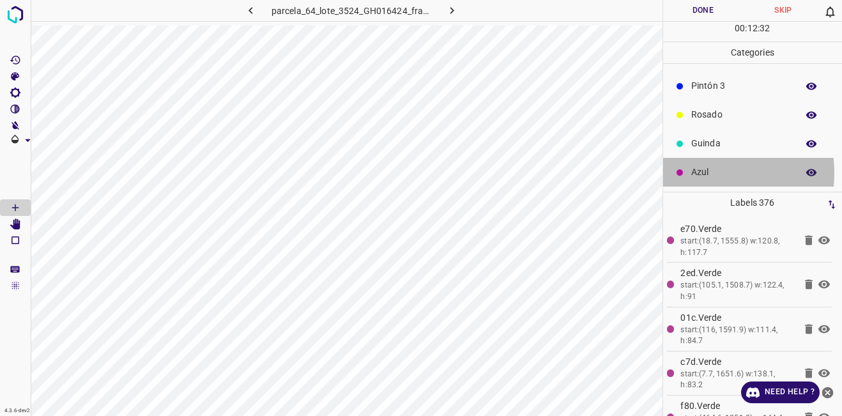
click at [692, 173] on p "Azul" at bounding box center [741, 172] width 100 height 13
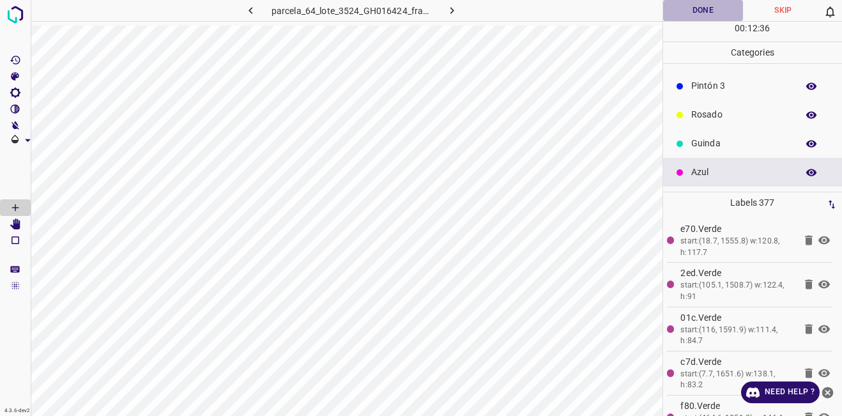
click at [711, 13] on button "Done" at bounding box center [703, 10] width 81 height 21
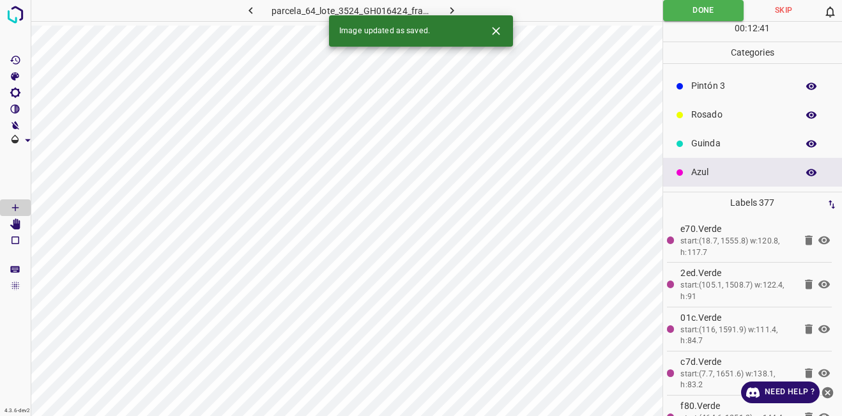
click at [464, 15] on div "Image updated as saved." at bounding box center [421, 30] width 184 height 31
click at [461, 15] on div "Image updated as saved." at bounding box center [421, 30] width 184 height 31
click at [459, 9] on button "button" at bounding box center [452, 10] width 41 height 21
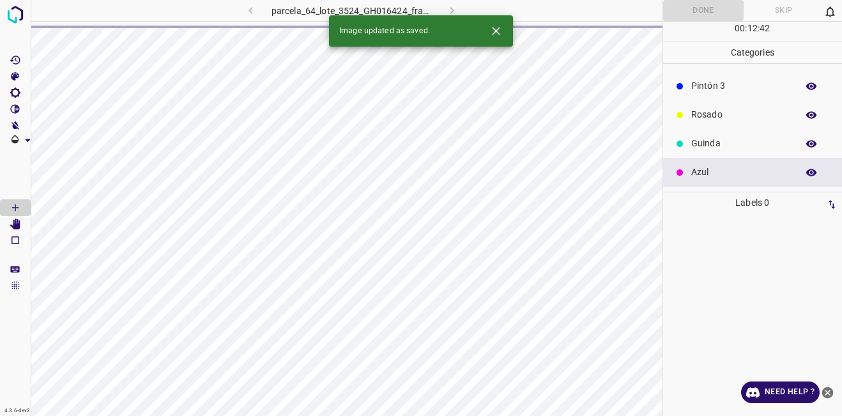
click at [499, 31] on icon "Close" at bounding box center [496, 30] width 13 height 13
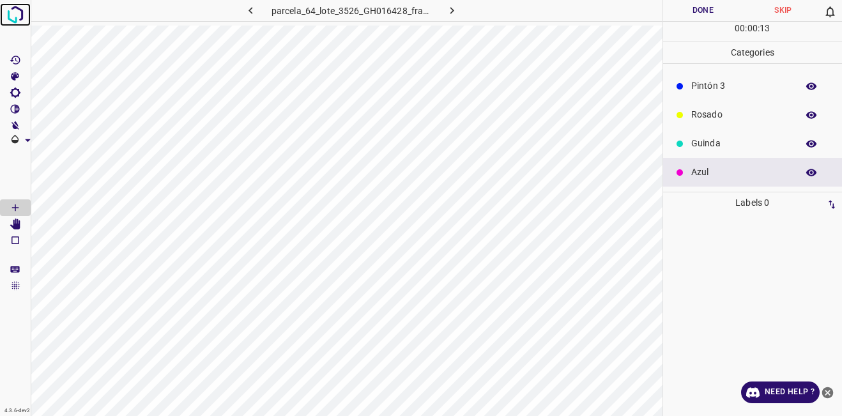
click at [13, 8] on img at bounding box center [15, 14] width 23 height 23
